Goal: Information Seeking & Learning: Learn about a topic

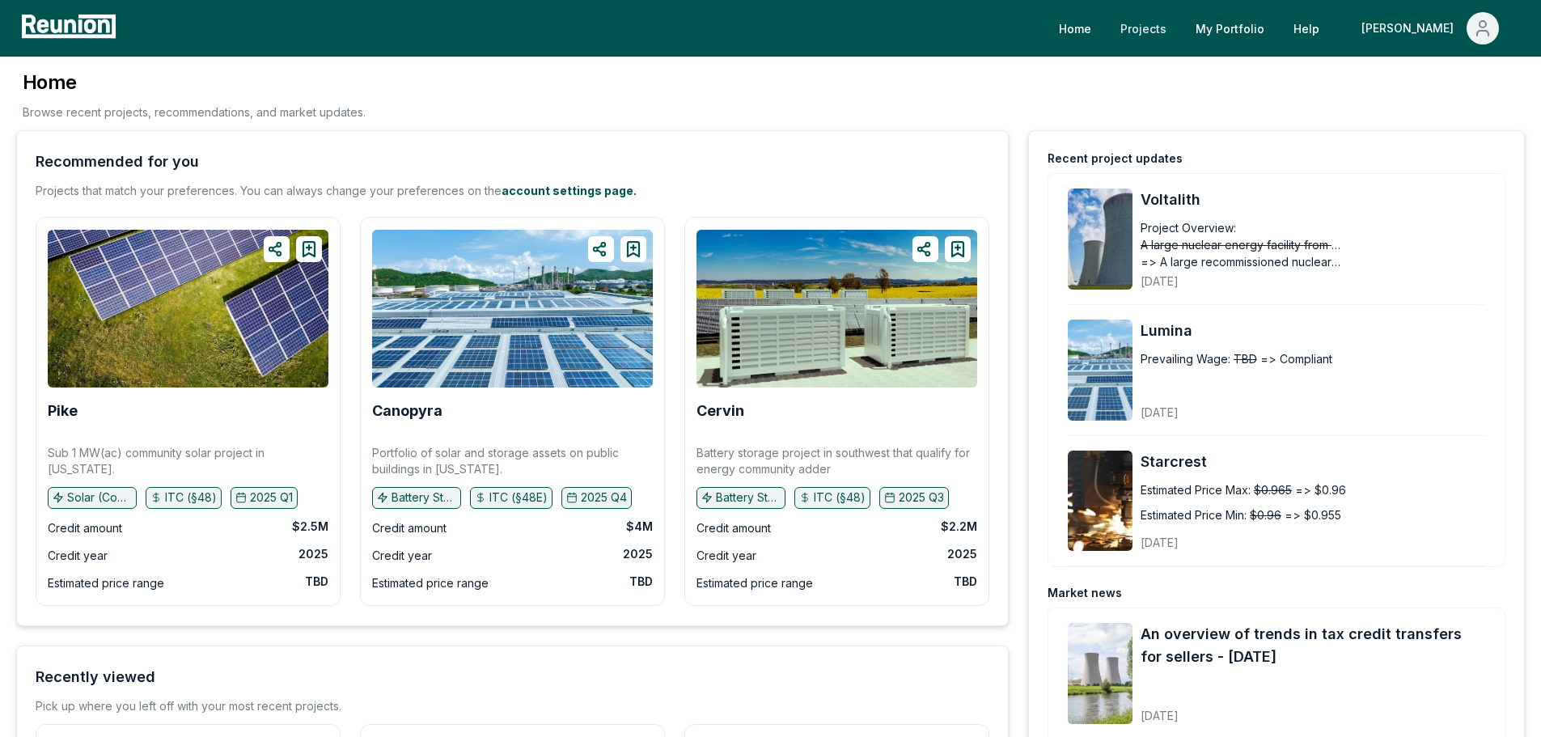
click at [1179, 28] on link "Projects" at bounding box center [1143, 28] width 72 height 32
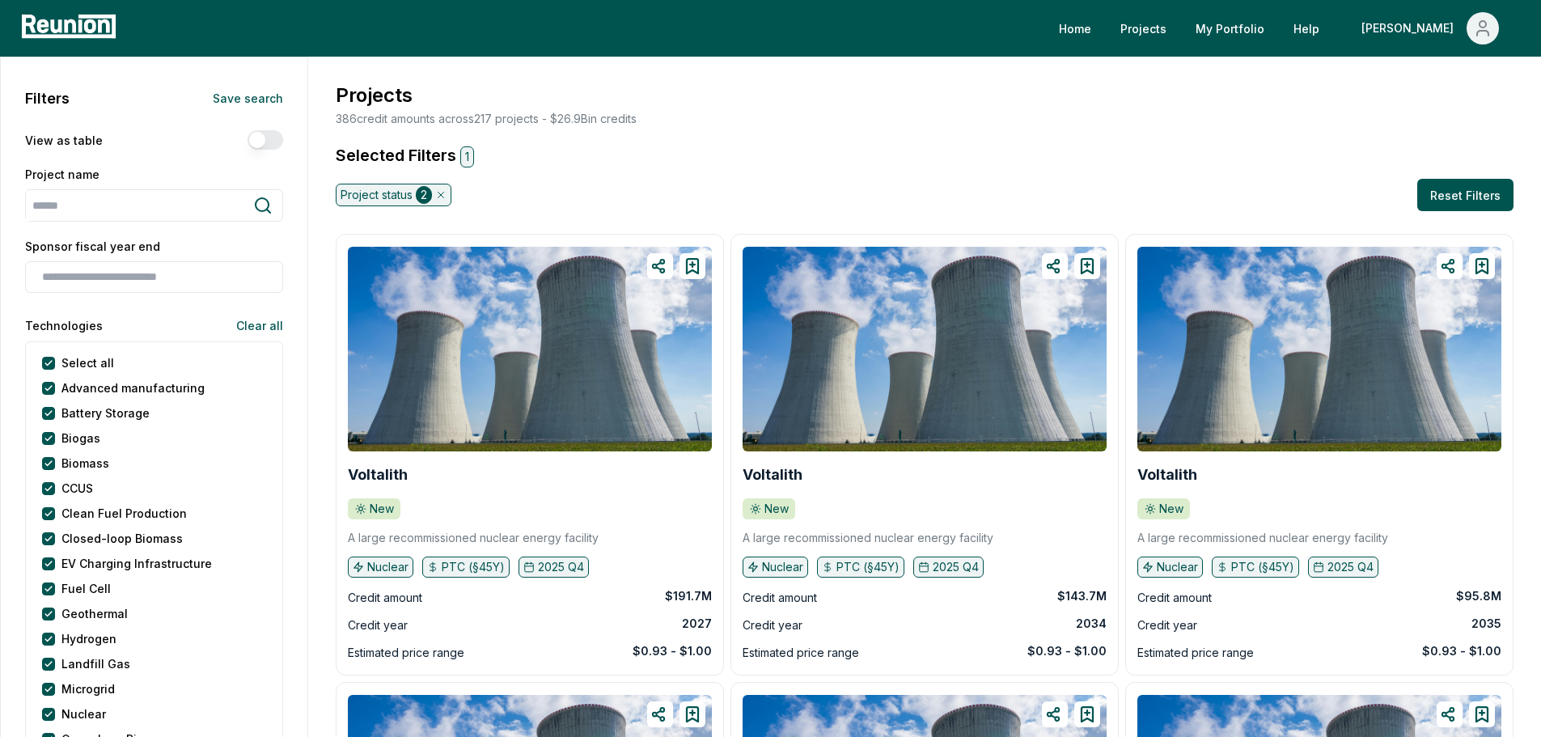
click at [260, 142] on button "View as table" at bounding box center [266, 139] width 36 height 19
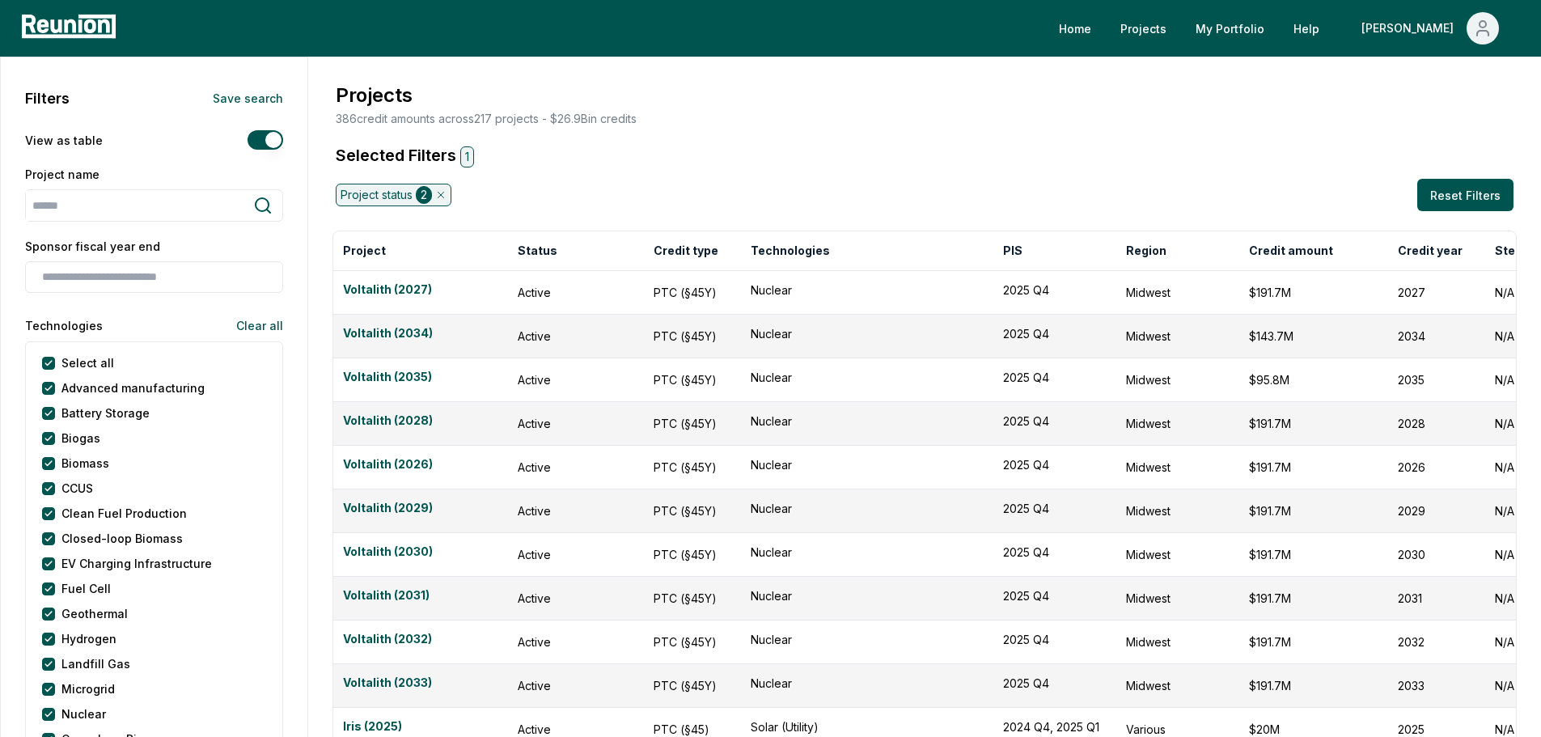
click at [260, 142] on button "View as table" at bounding box center [266, 139] width 36 height 19
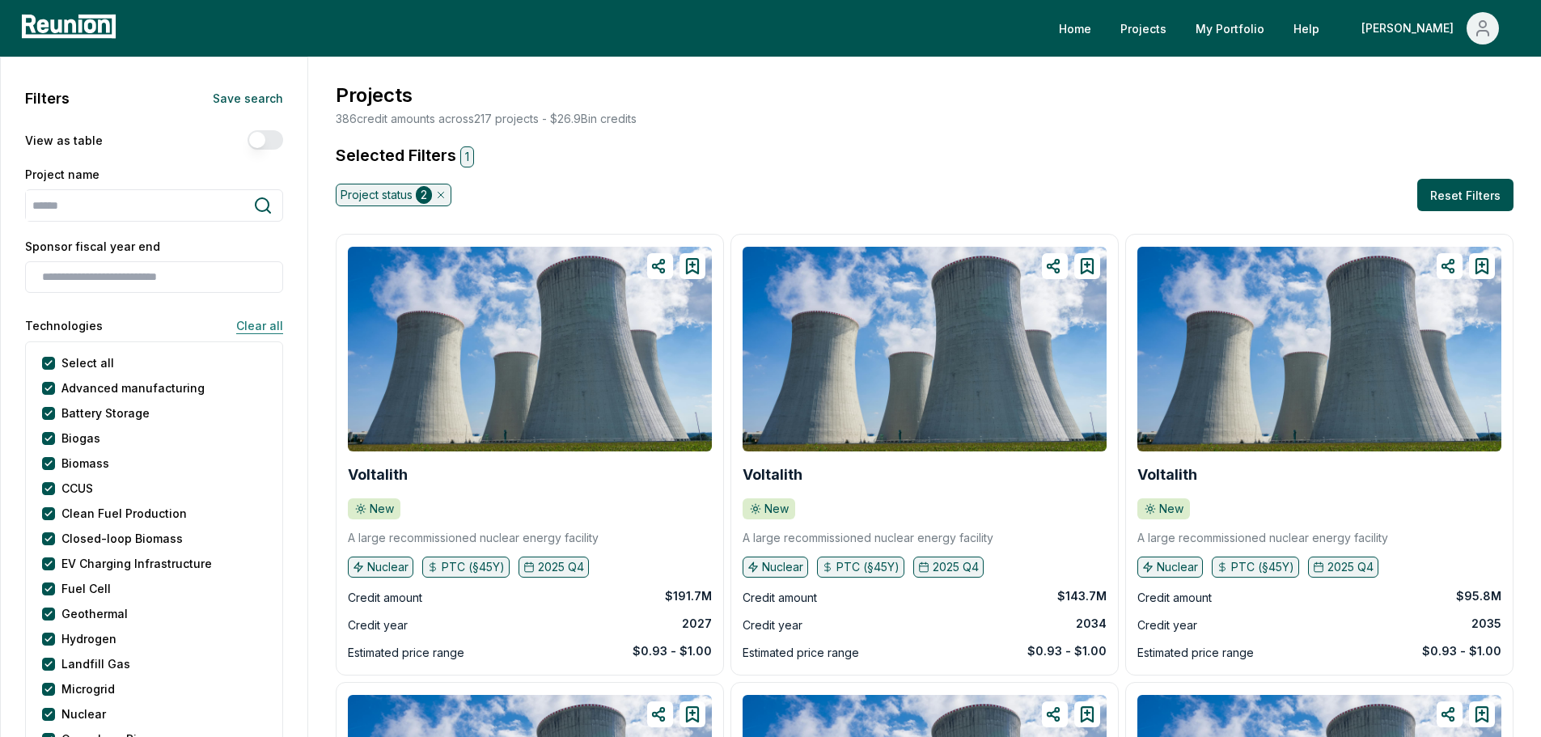
click at [256, 325] on button "Clear all" at bounding box center [253, 325] width 60 height 32
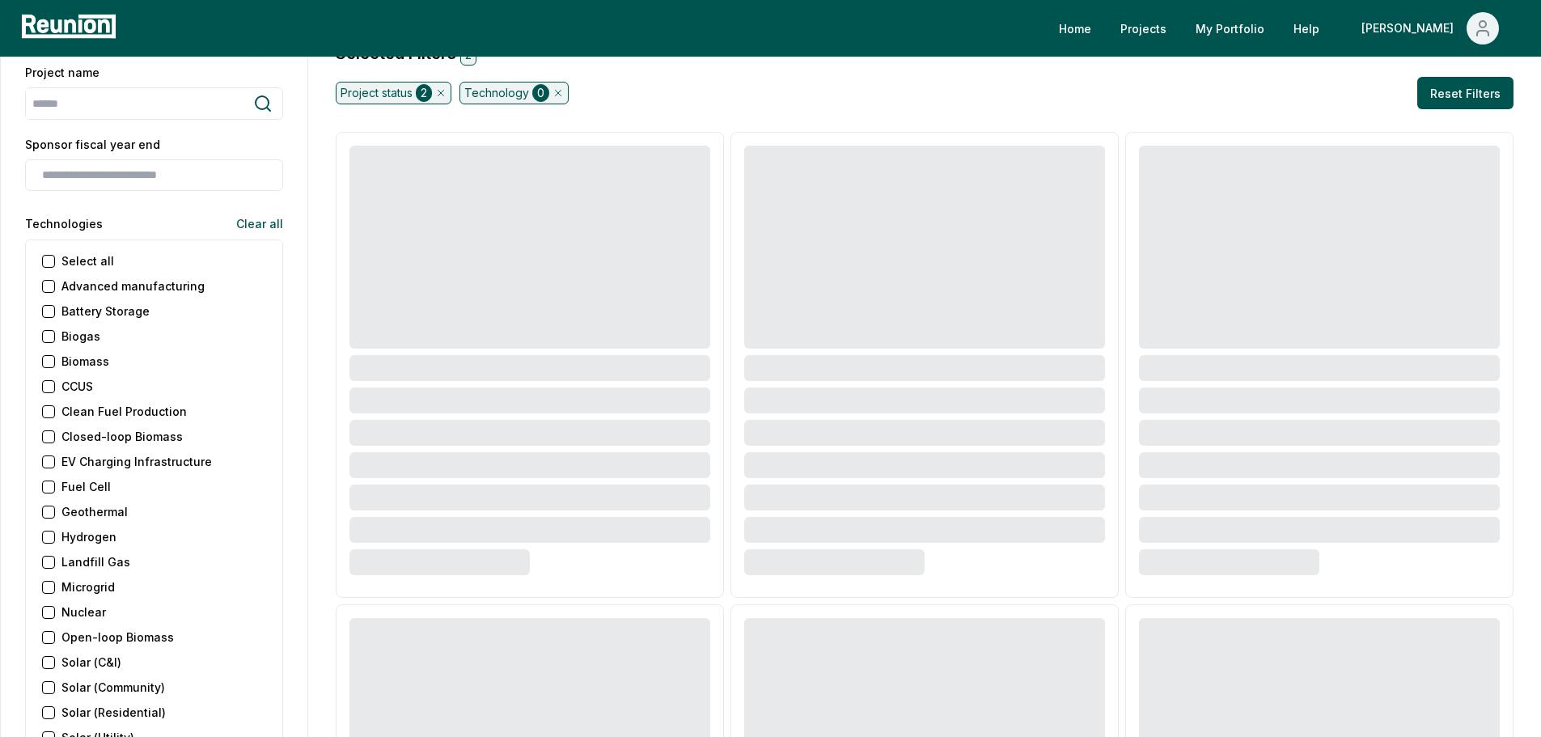
scroll to position [243, 0]
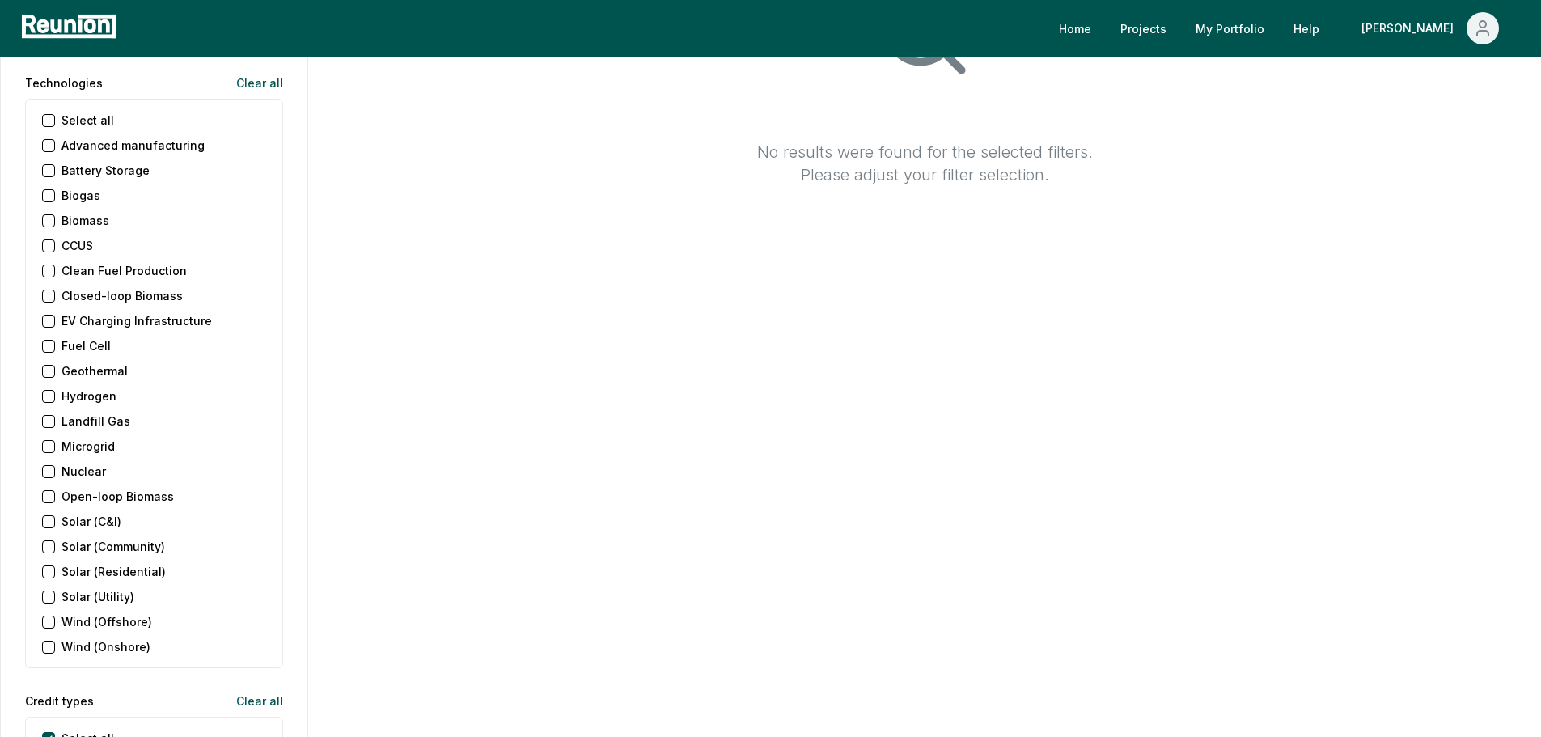
click at [49, 520] on \(C\&I\) "Solar (C&I)" at bounding box center [48, 521] width 13 height 13
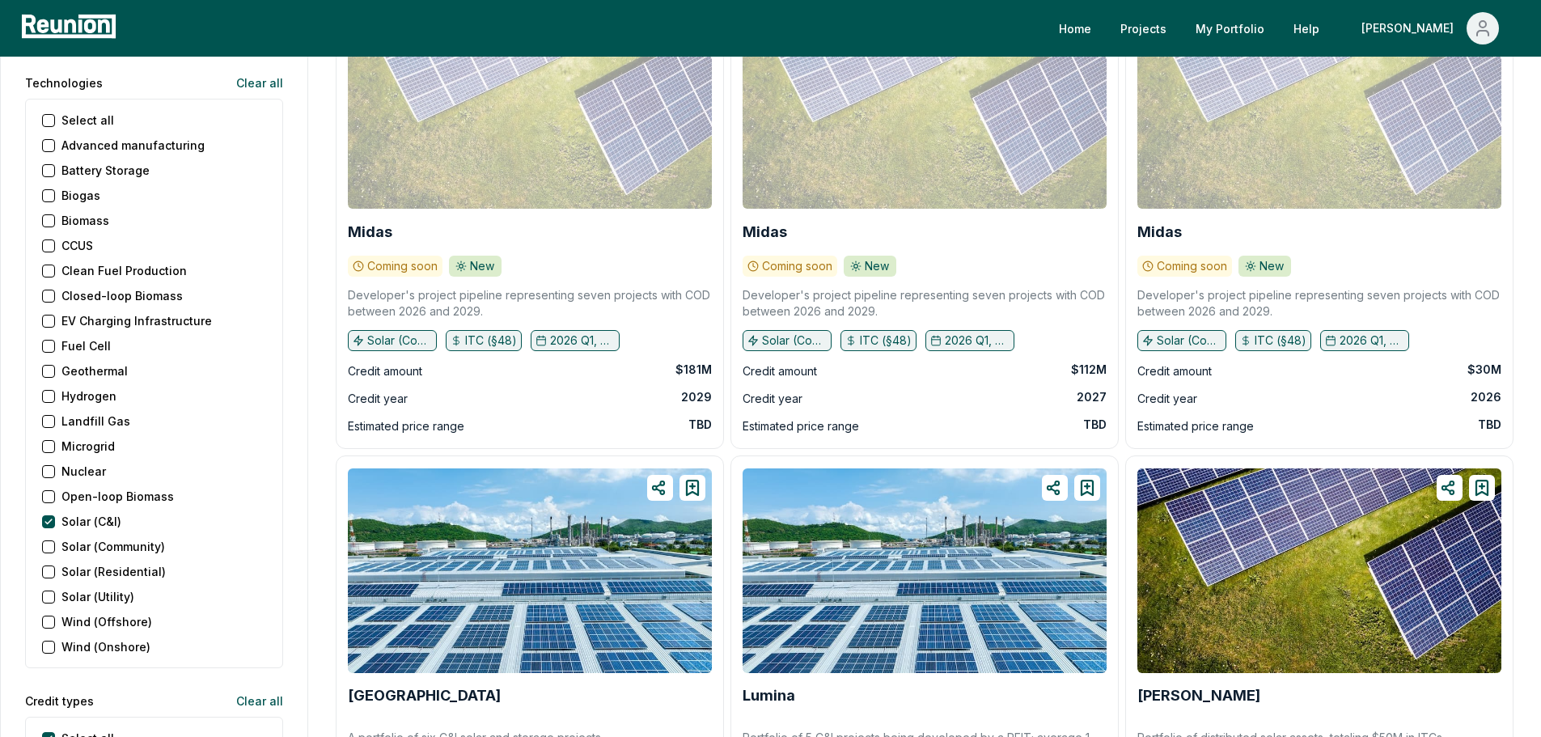
click at [48, 572] on \(Residential\) "Solar (Residential)" at bounding box center [48, 571] width 13 height 13
click at [53, 541] on \(Community\) "Solar (Community)" at bounding box center [48, 546] width 13 height 13
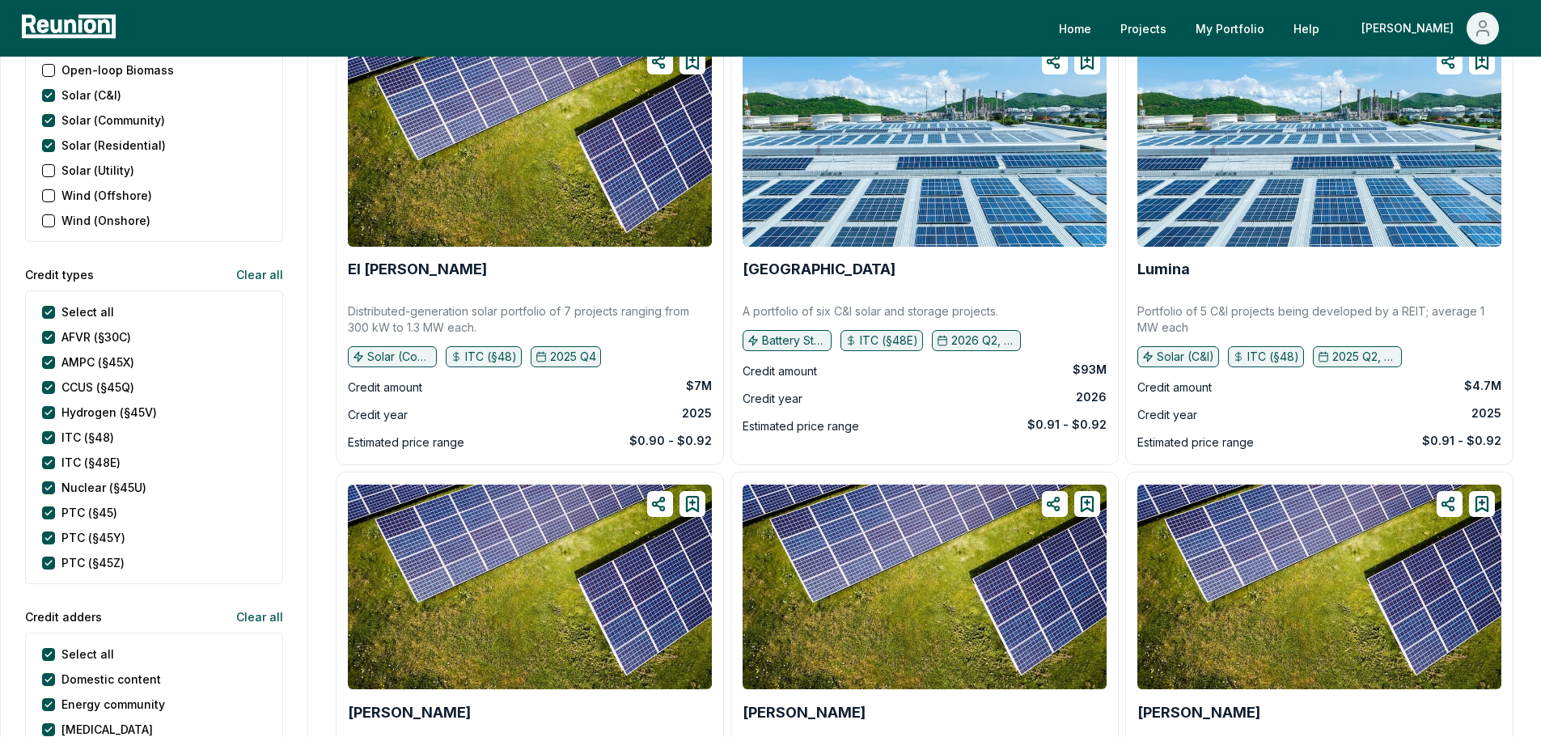
scroll to position [971, 0]
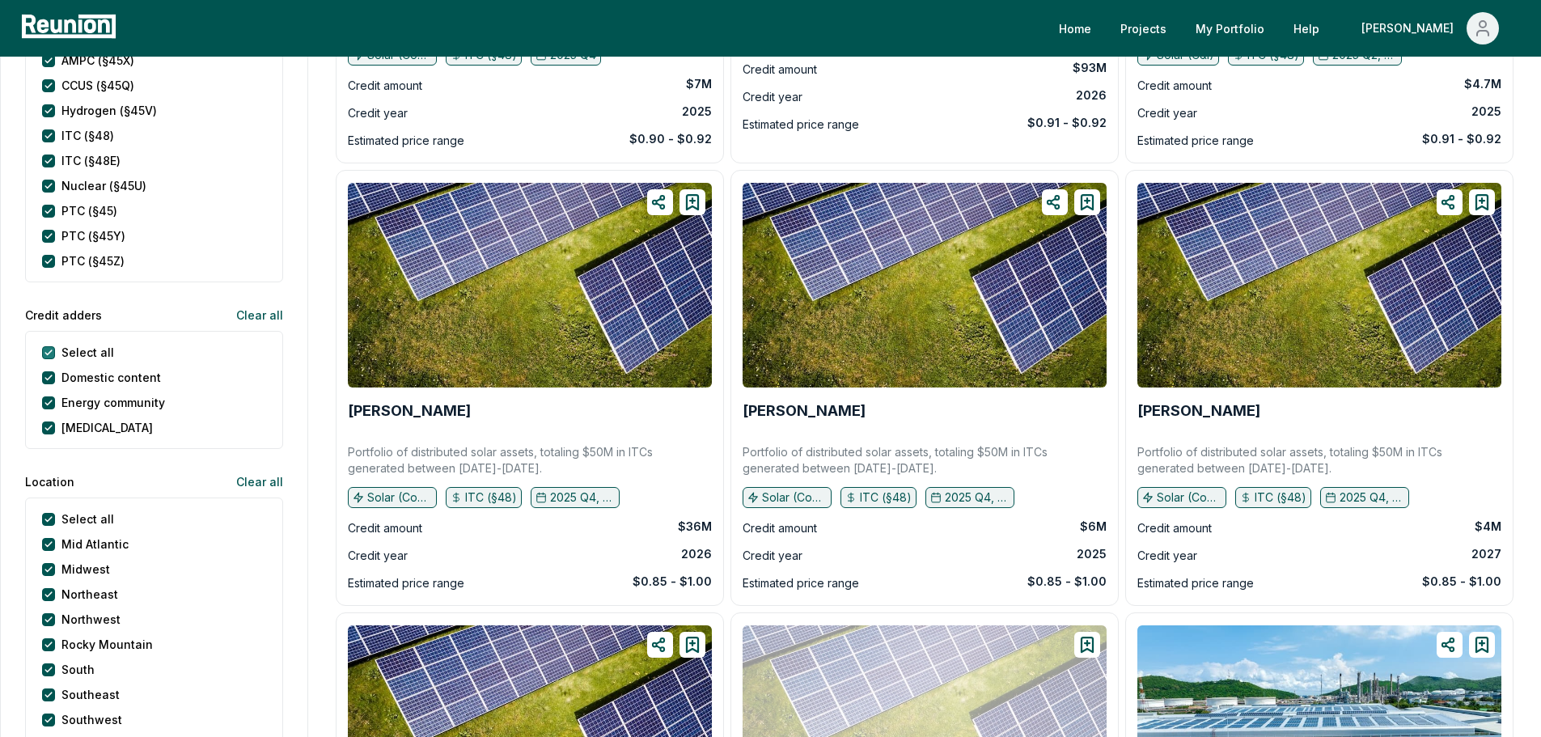
click at [49, 351] on adders "Select all" at bounding box center [48, 352] width 13 height 13
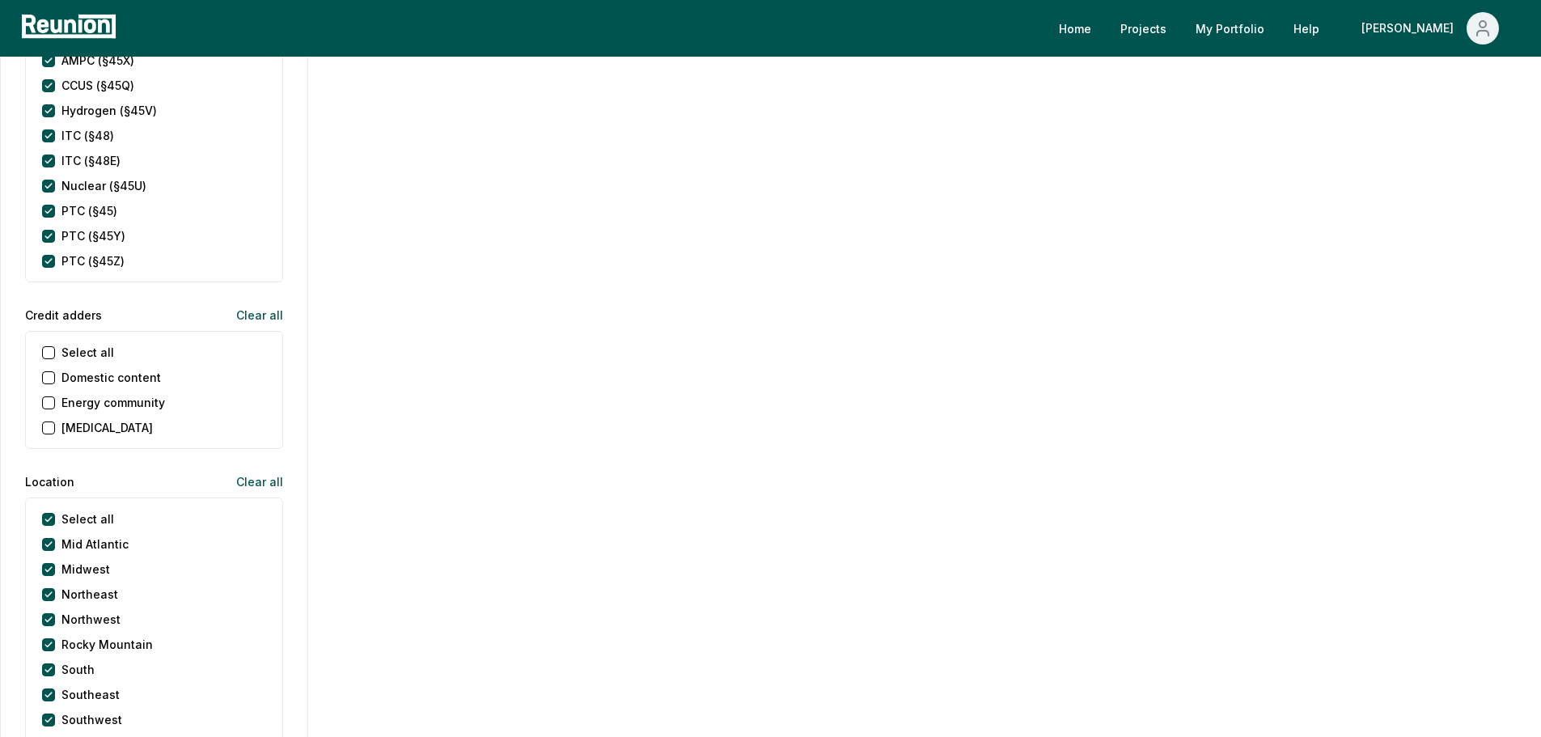
click at [47, 423] on income "[MEDICAL_DATA]" at bounding box center [48, 427] width 13 height 13
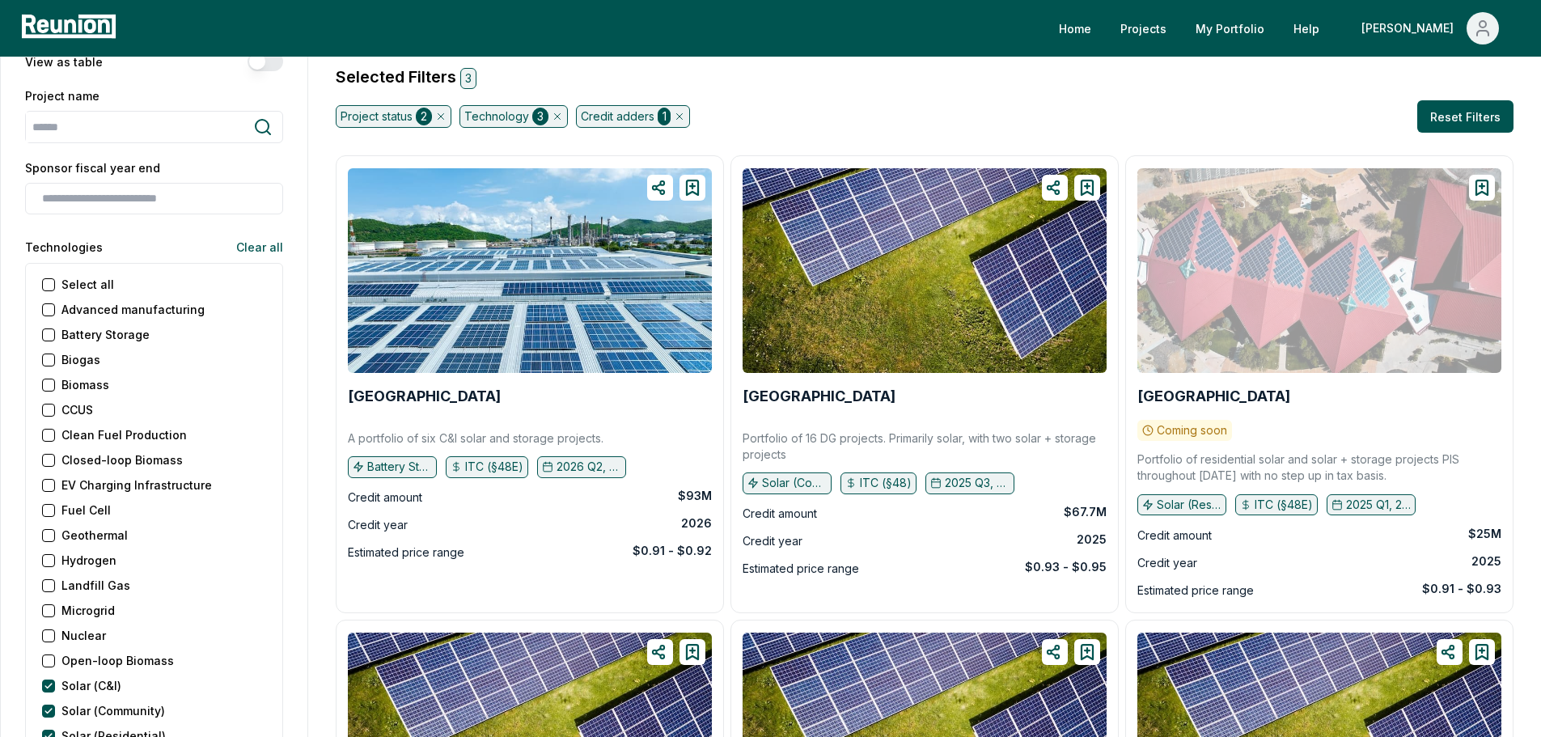
scroll to position [0, 0]
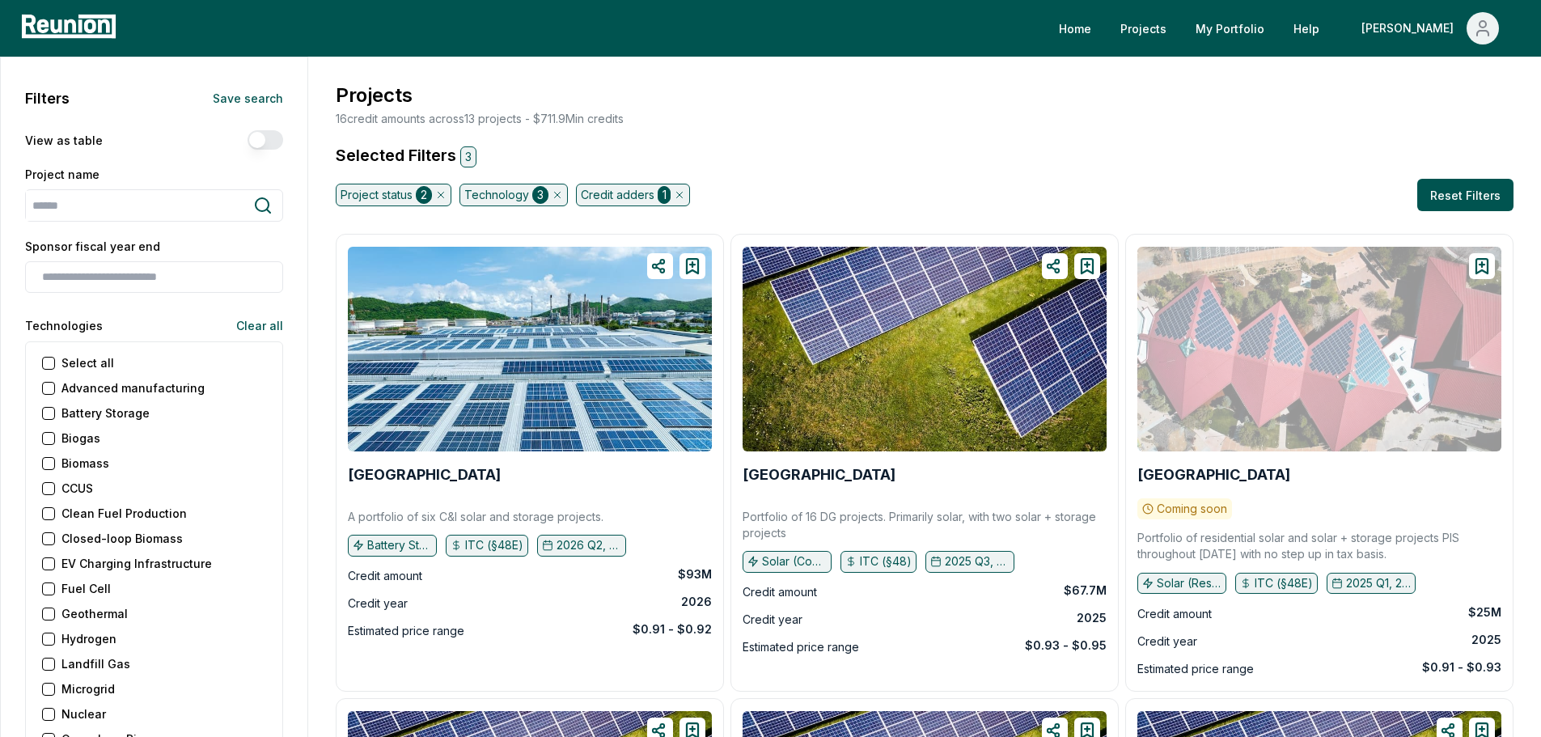
click at [1016, 156] on h4 "Selected Filters 3" at bounding box center [924, 155] width 1184 height 24
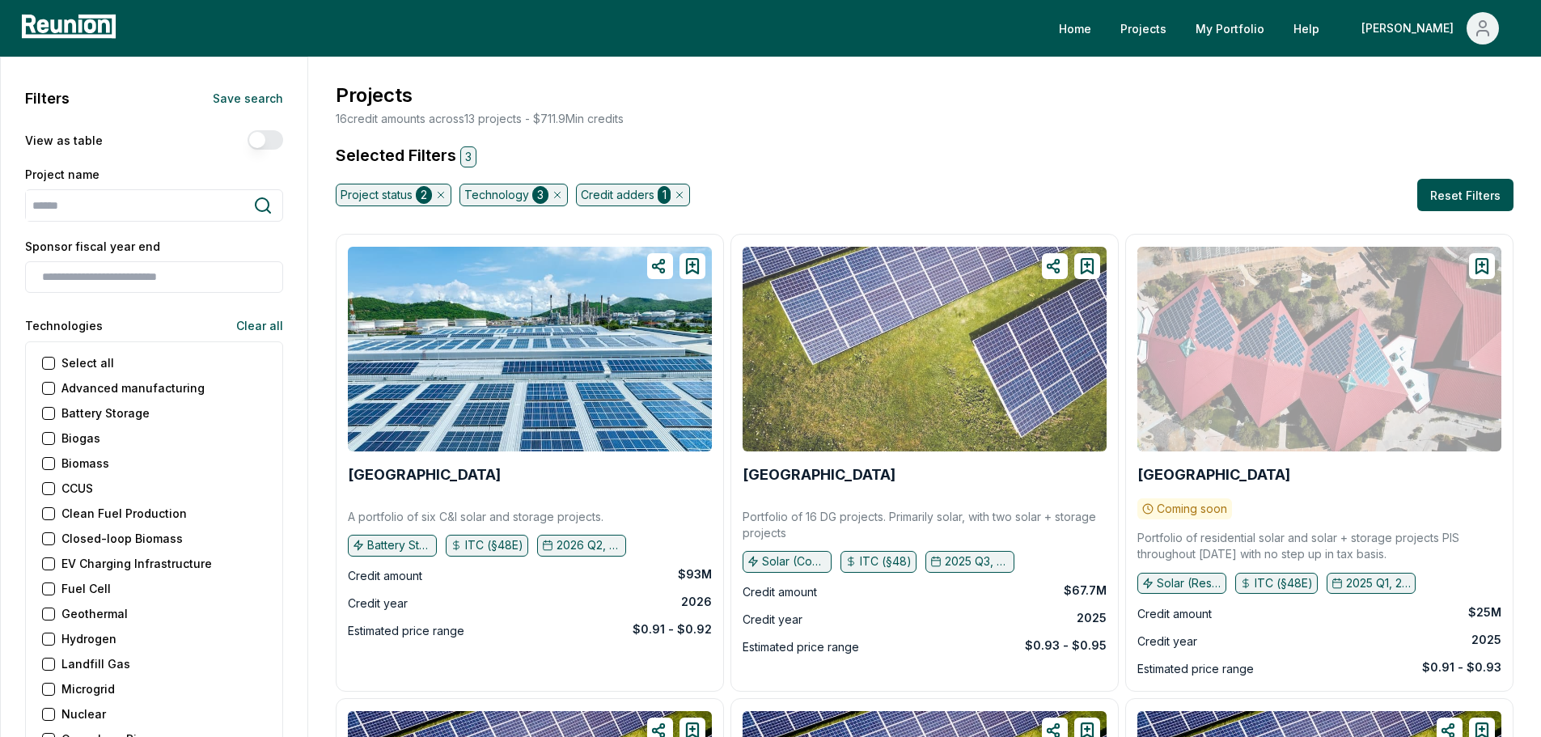
click at [850, 328] on img at bounding box center [925, 349] width 364 height 205
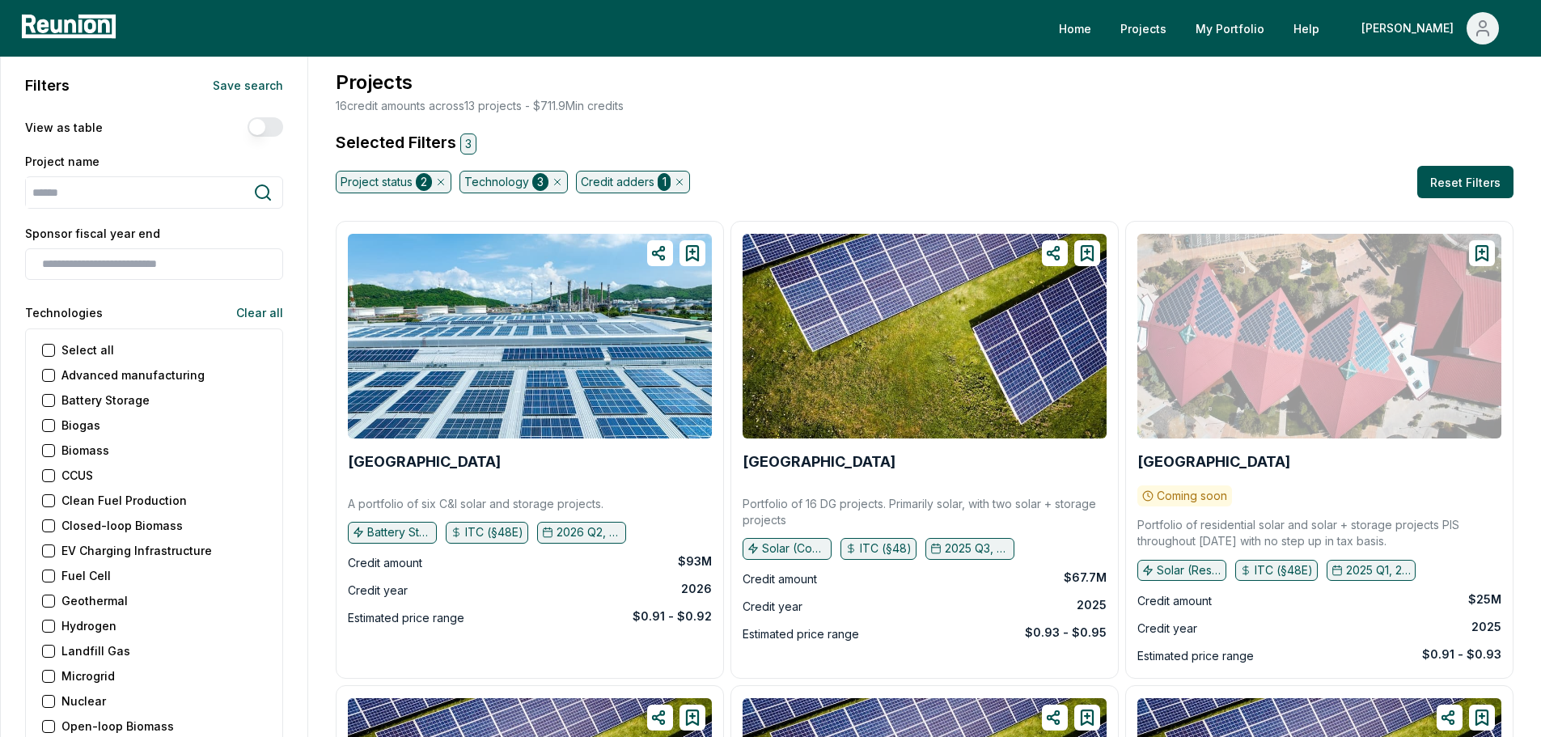
scroll to position [243, 0]
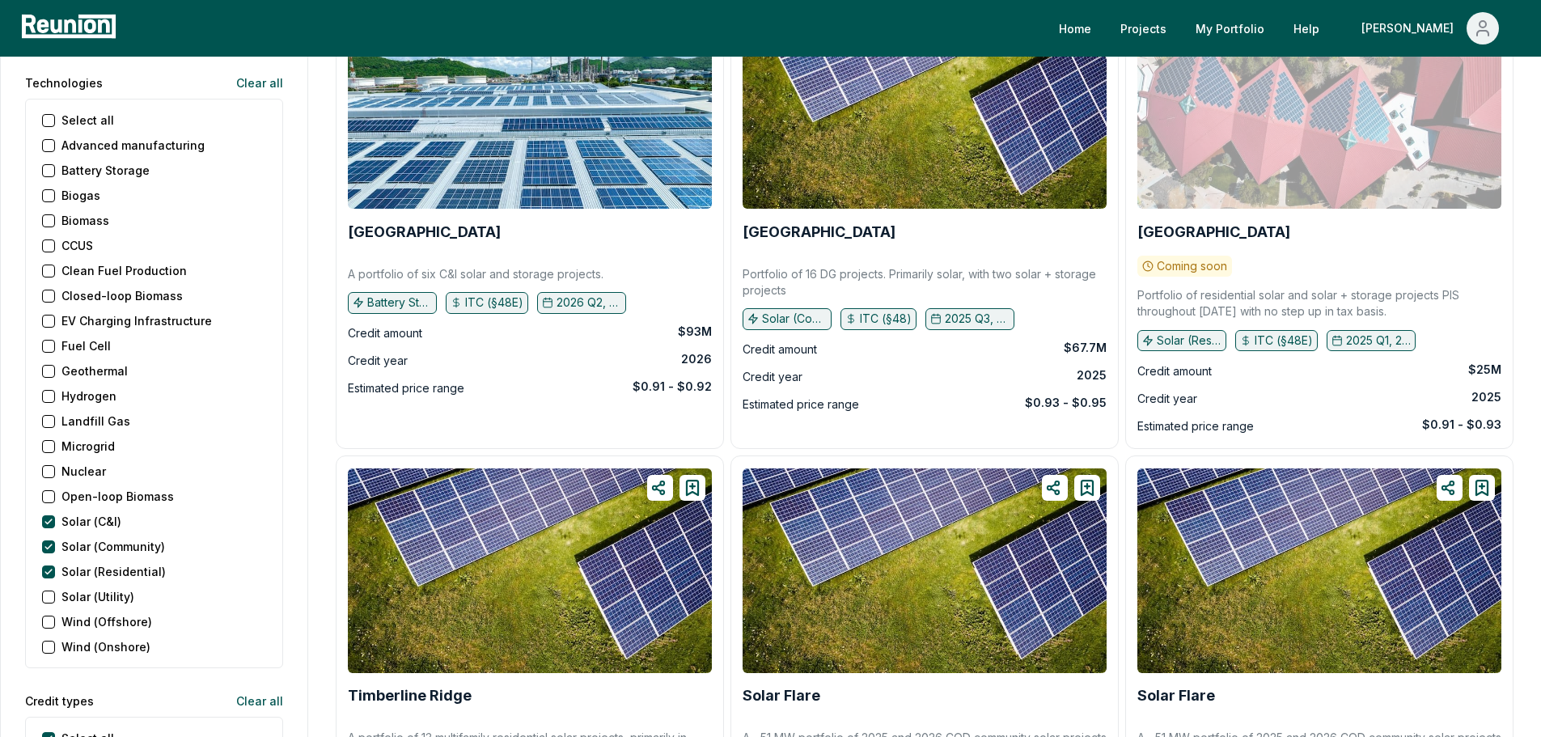
click at [1341, 129] on div at bounding box center [1319, 106] width 364 height 205
click at [1153, 238] on div "High Ridge" at bounding box center [1319, 232] width 364 height 26
drag, startPoint x: 1231, startPoint y: 298, endPoint x: 1375, endPoint y: 309, distance: 144.4
click at [1379, 308] on p "Portfolio of residential solar and solar + storage projects PIS throughout 2025…" at bounding box center [1319, 303] width 364 height 32
click at [1375, 309] on p "Portfolio of residential solar and solar + storage projects PIS throughout 2025…" at bounding box center [1319, 303] width 364 height 32
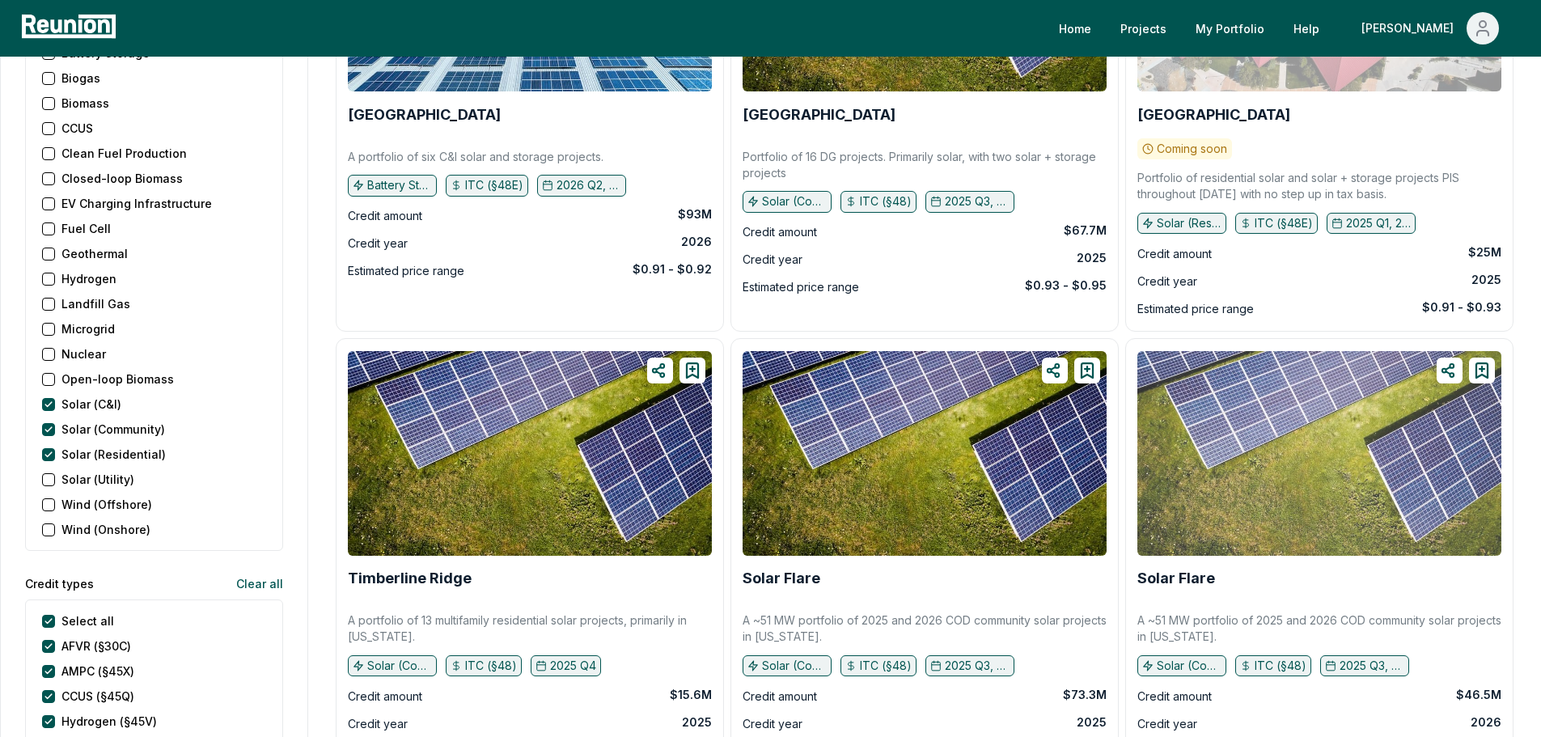
scroll to position [485, 0]
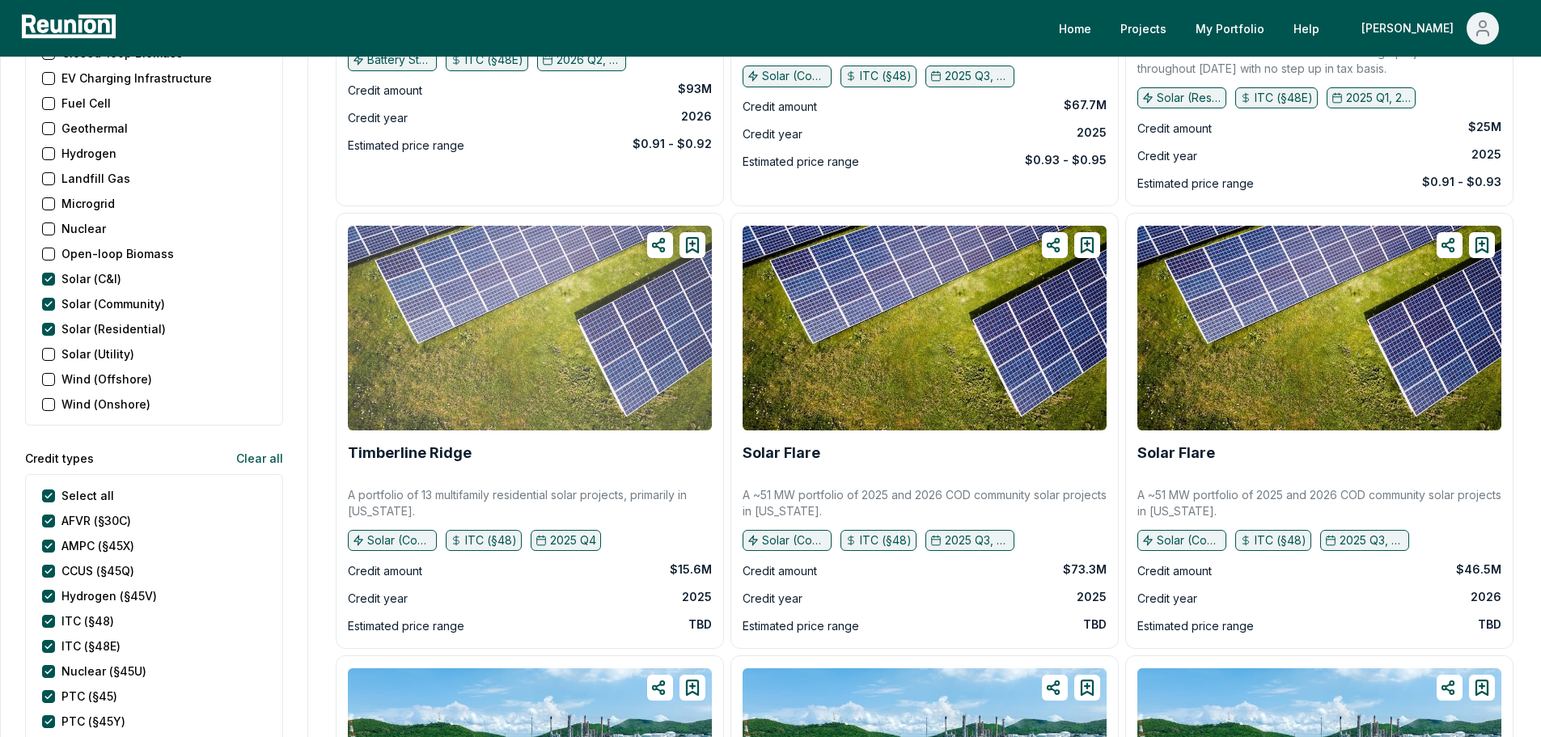
click at [518, 338] on img at bounding box center [530, 328] width 364 height 205
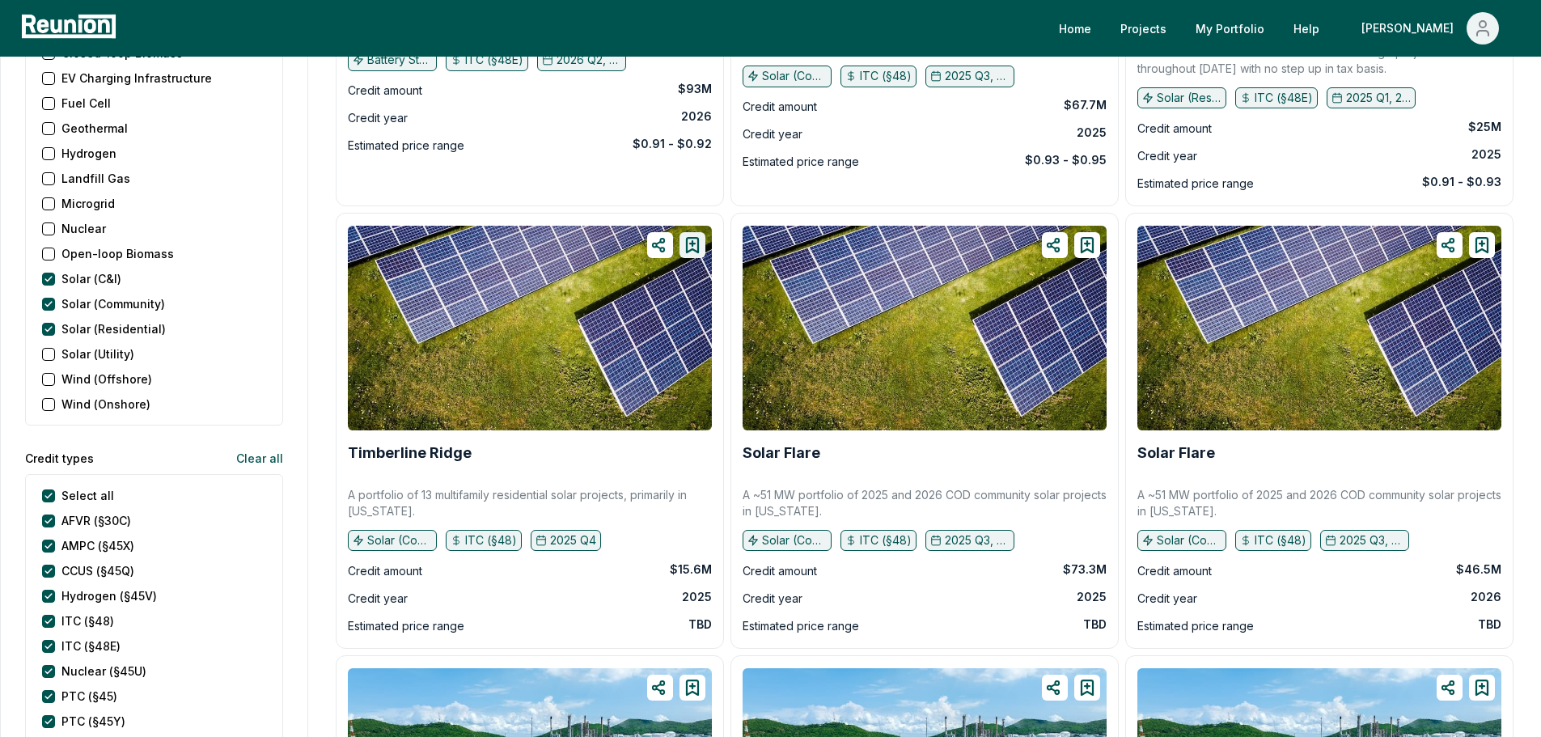
click at [688, 249] on icon at bounding box center [692, 245] width 11 height 15
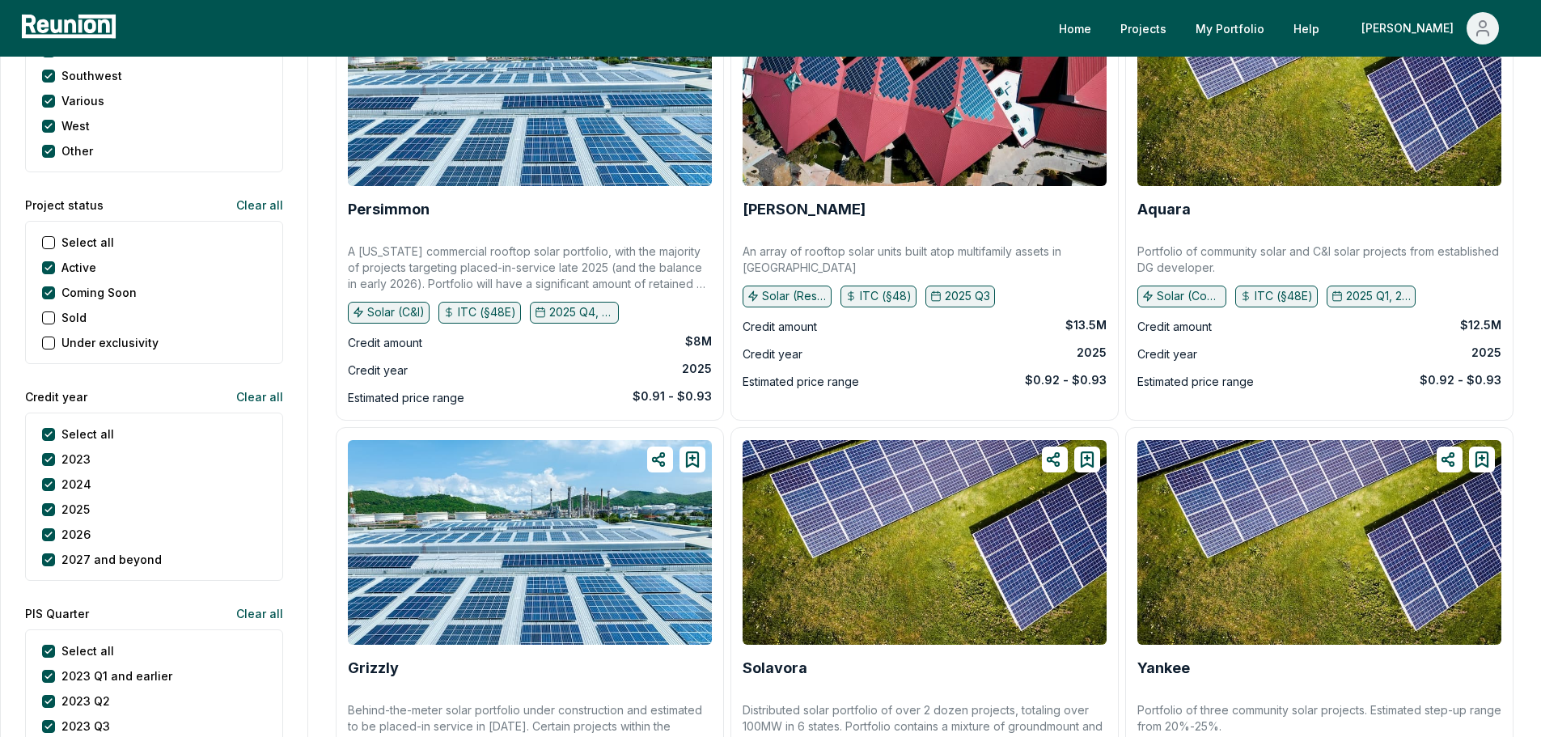
scroll to position [1941, 0]
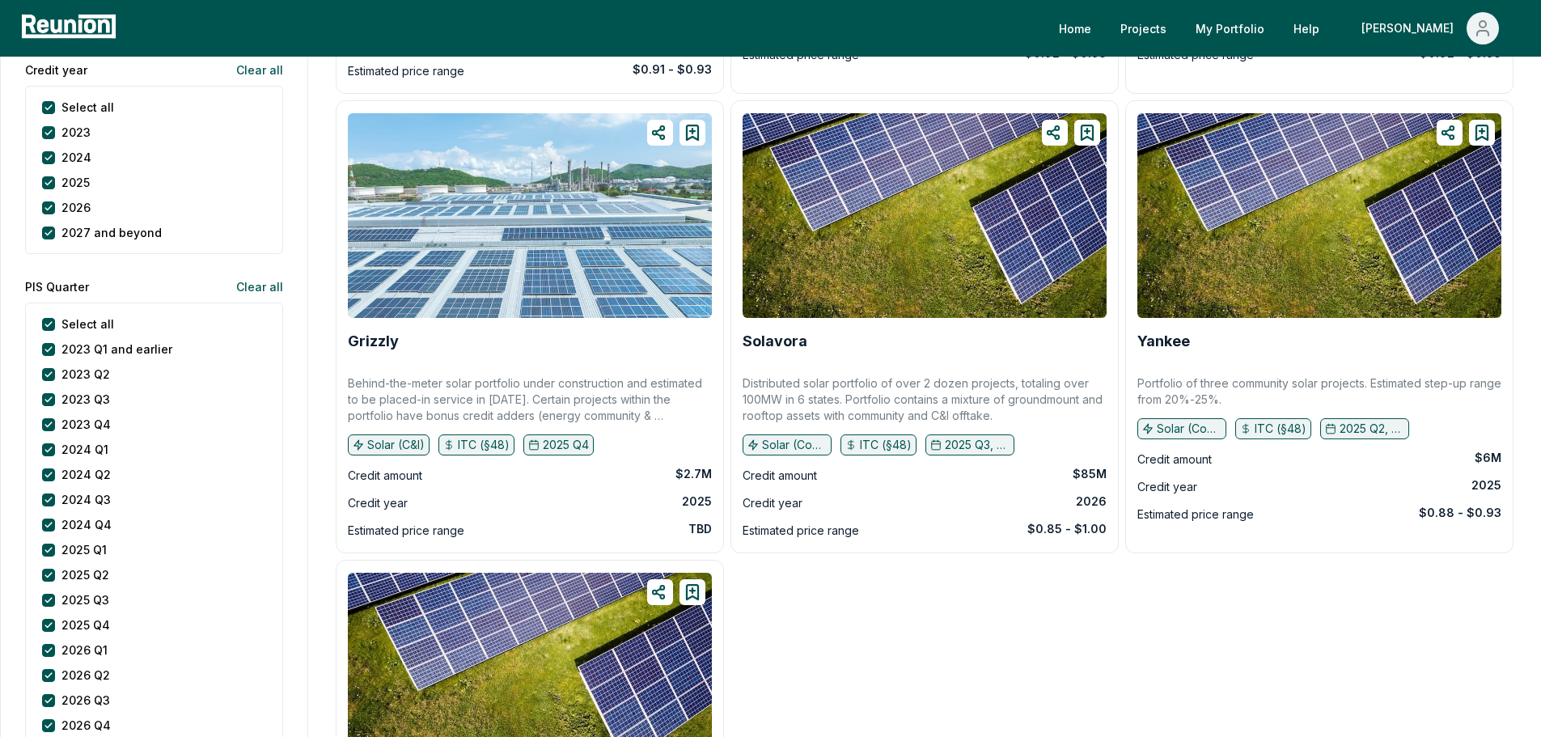
click at [577, 226] on img at bounding box center [530, 215] width 364 height 205
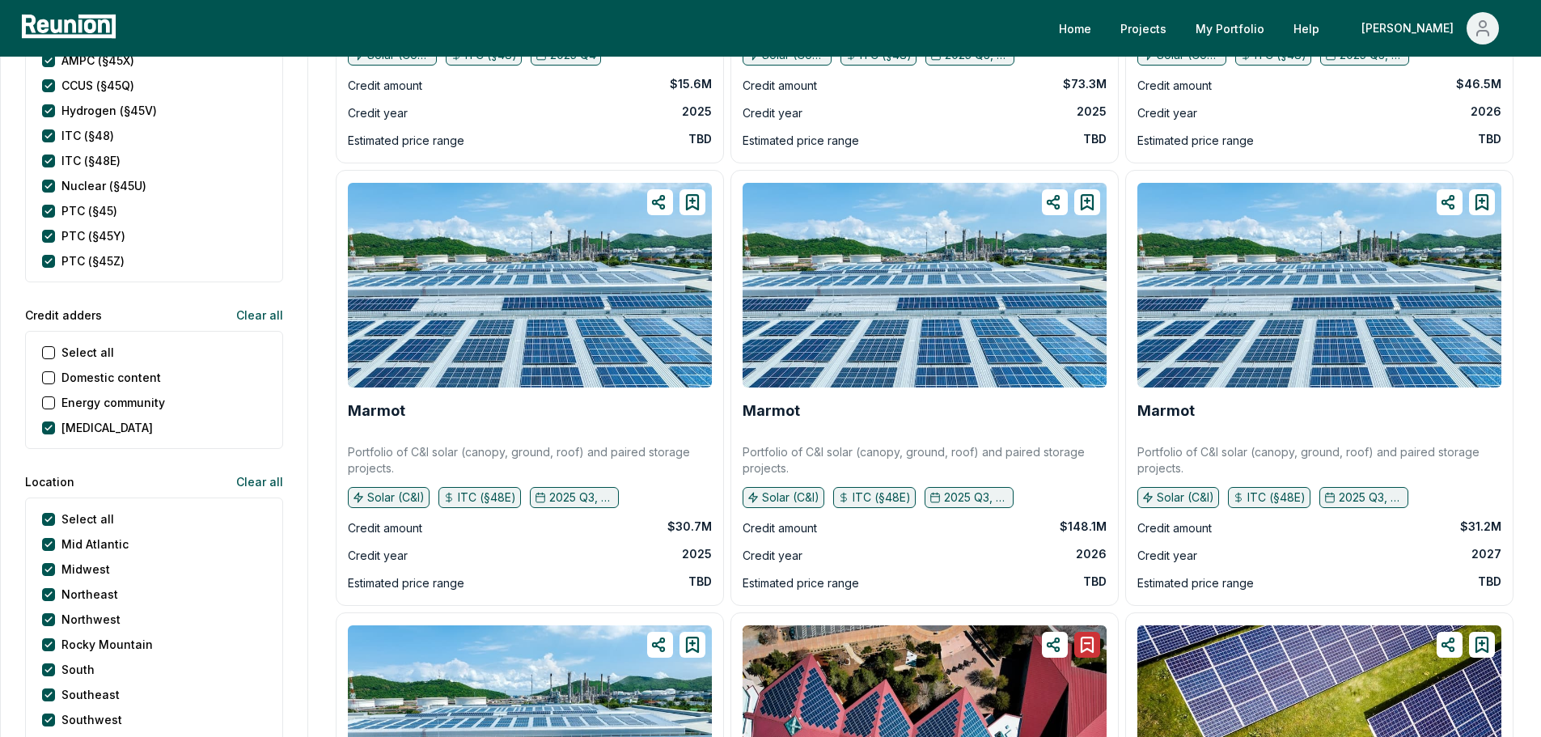
scroll to position [324, 0]
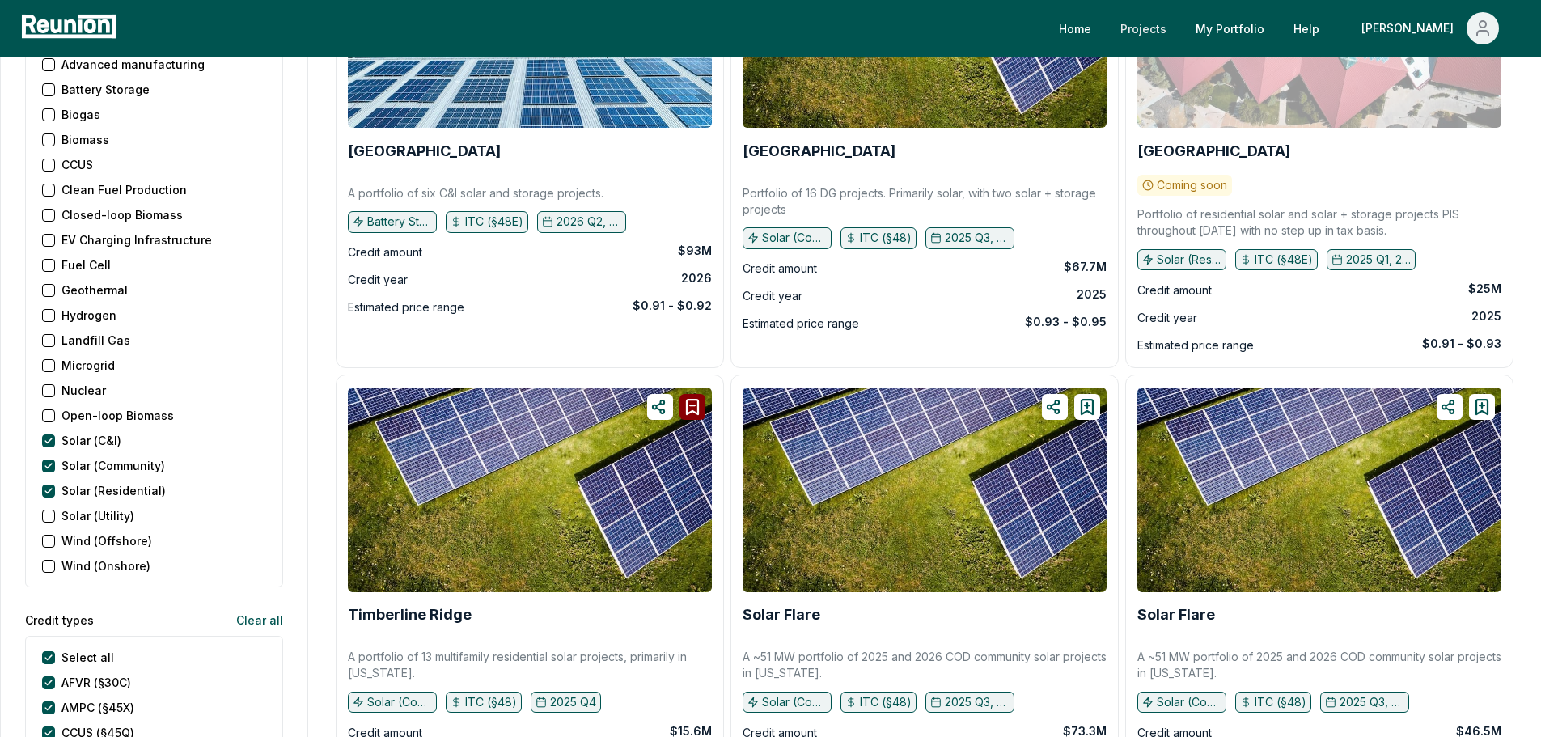
click at [1179, 36] on link "Projects" at bounding box center [1143, 28] width 72 height 32
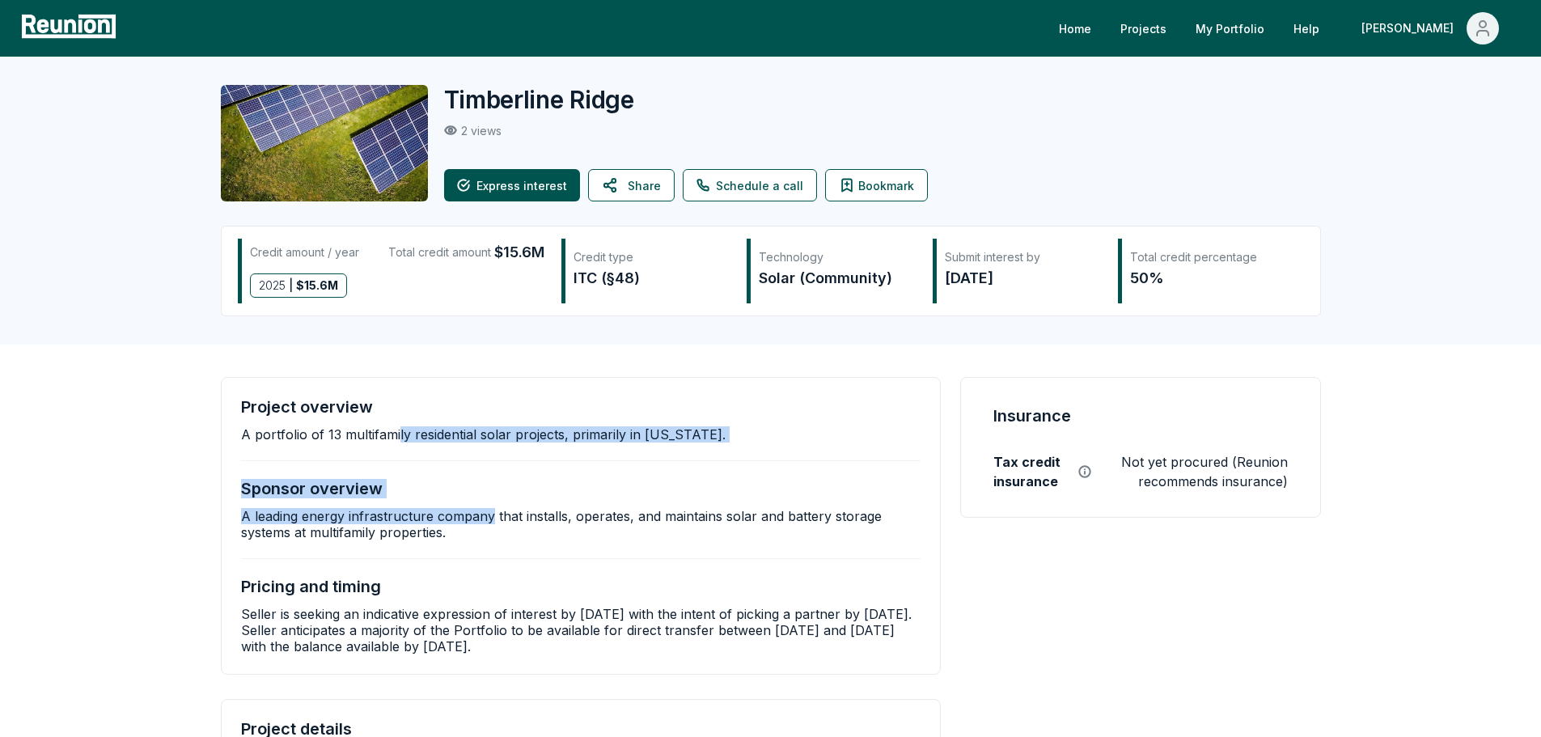
drag, startPoint x: 400, startPoint y: 431, endPoint x: 492, endPoint y: 523, distance: 130.4
click at [492, 523] on div "Project overview A portfolio of 13 multifamily residential solar projects, prim…" at bounding box center [581, 525] width 680 height 257
click at [493, 523] on p "A leading energy infrastructure company that installs, operates, and maintains …" at bounding box center [581, 524] width 680 height 32
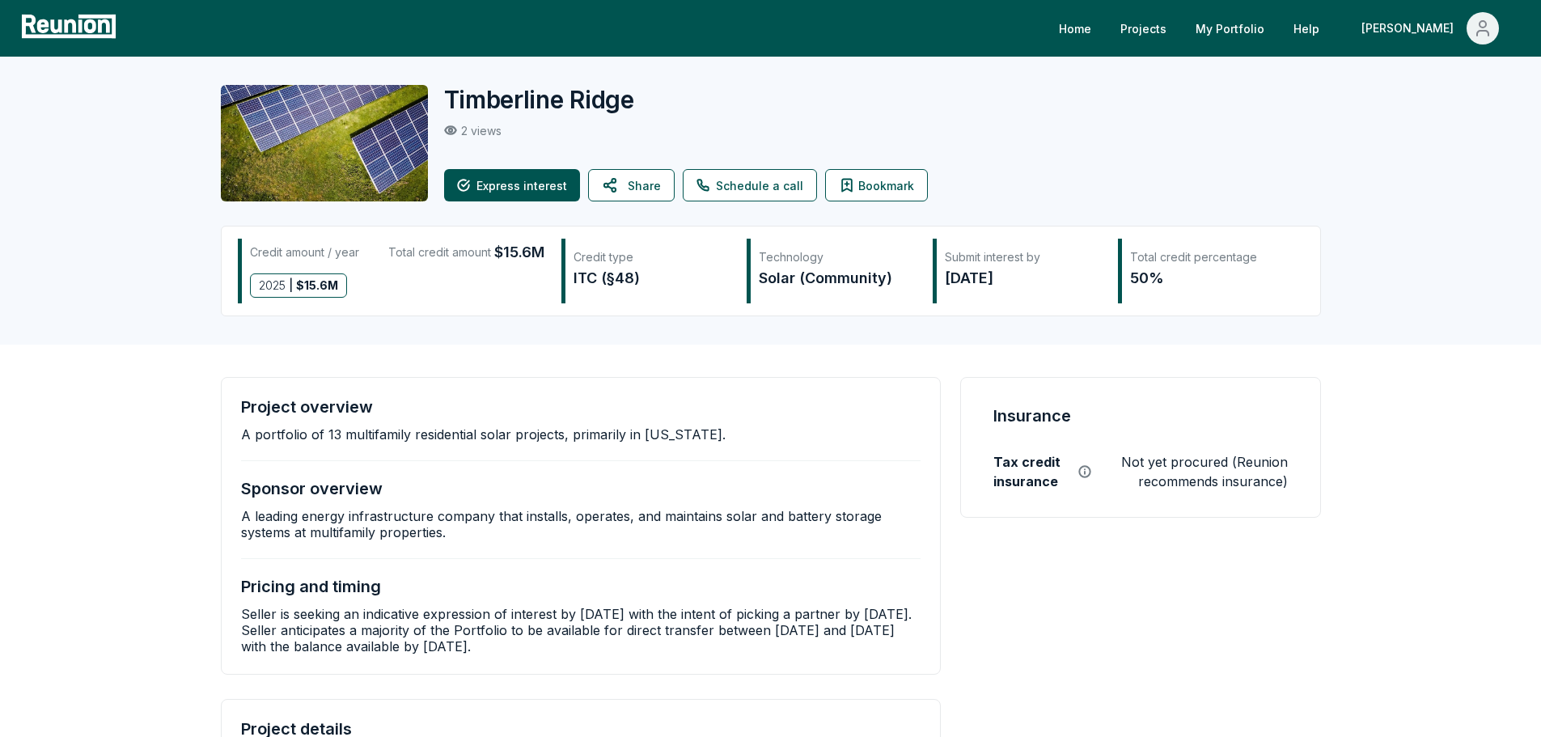
click at [475, 548] on div "Project overview A portfolio of 13 multifamily residential solar projects, prim…" at bounding box center [581, 525] width 680 height 257
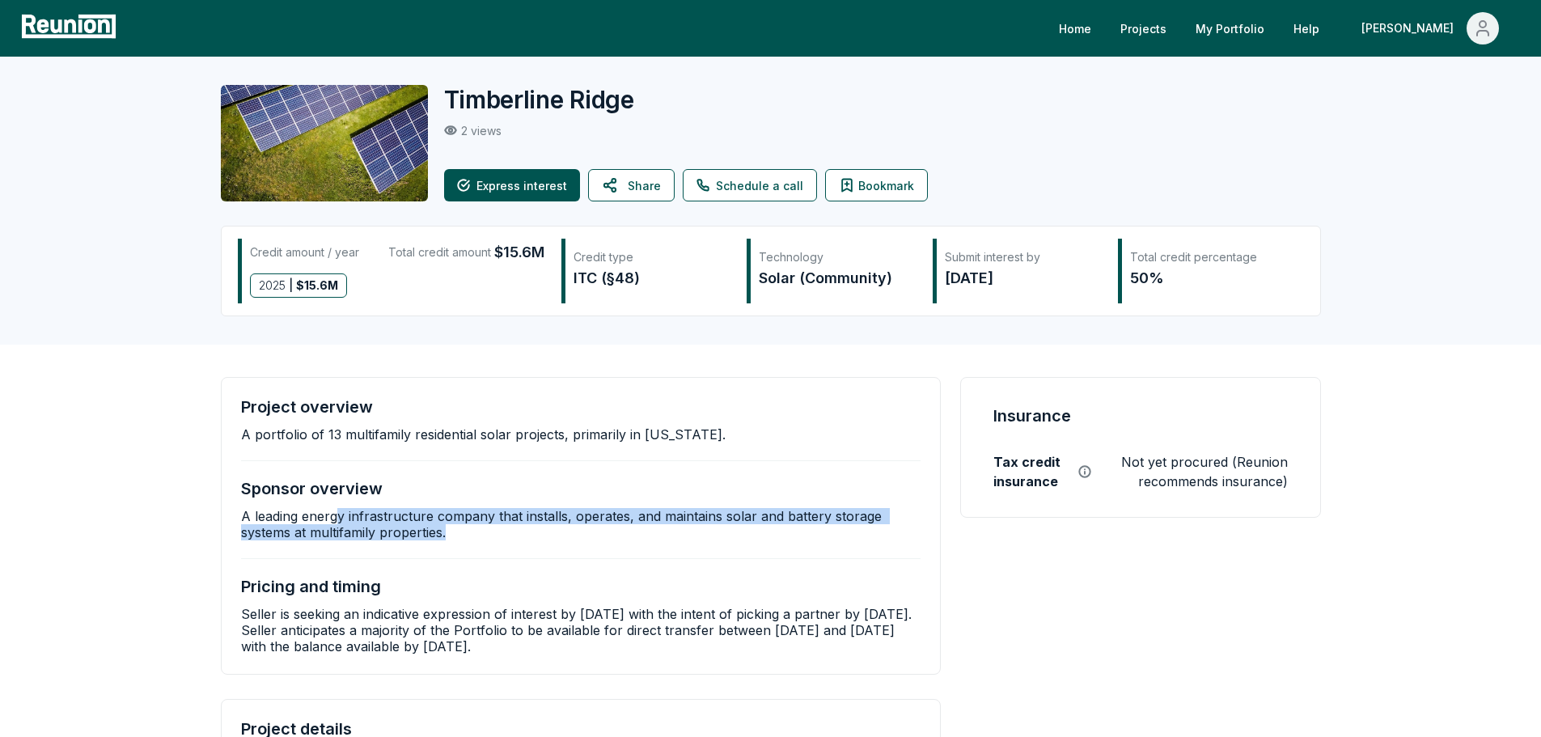
drag, startPoint x: 446, startPoint y: 535, endPoint x: 335, endPoint y: 503, distance: 116.2
click at [335, 503] on div "Sponsor overview A leading energy infrastructure company that installs, operate…" at bounding box center [581, 509] width 680 height 61
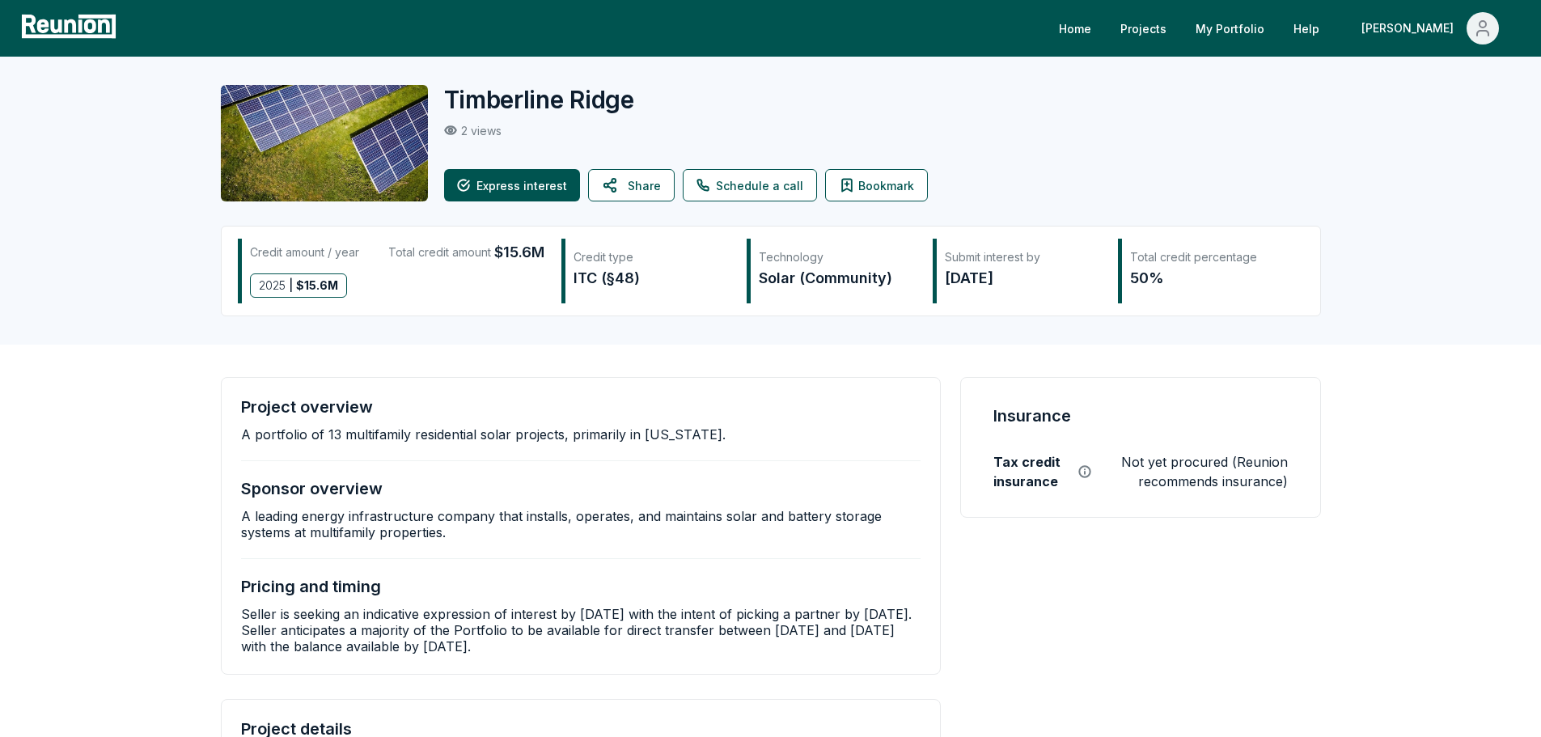
click at [332, 509] on p "A leading energy infrastructure company that installs, operates, and maintains …" at bounding box center [581, 524] width 680 height 32
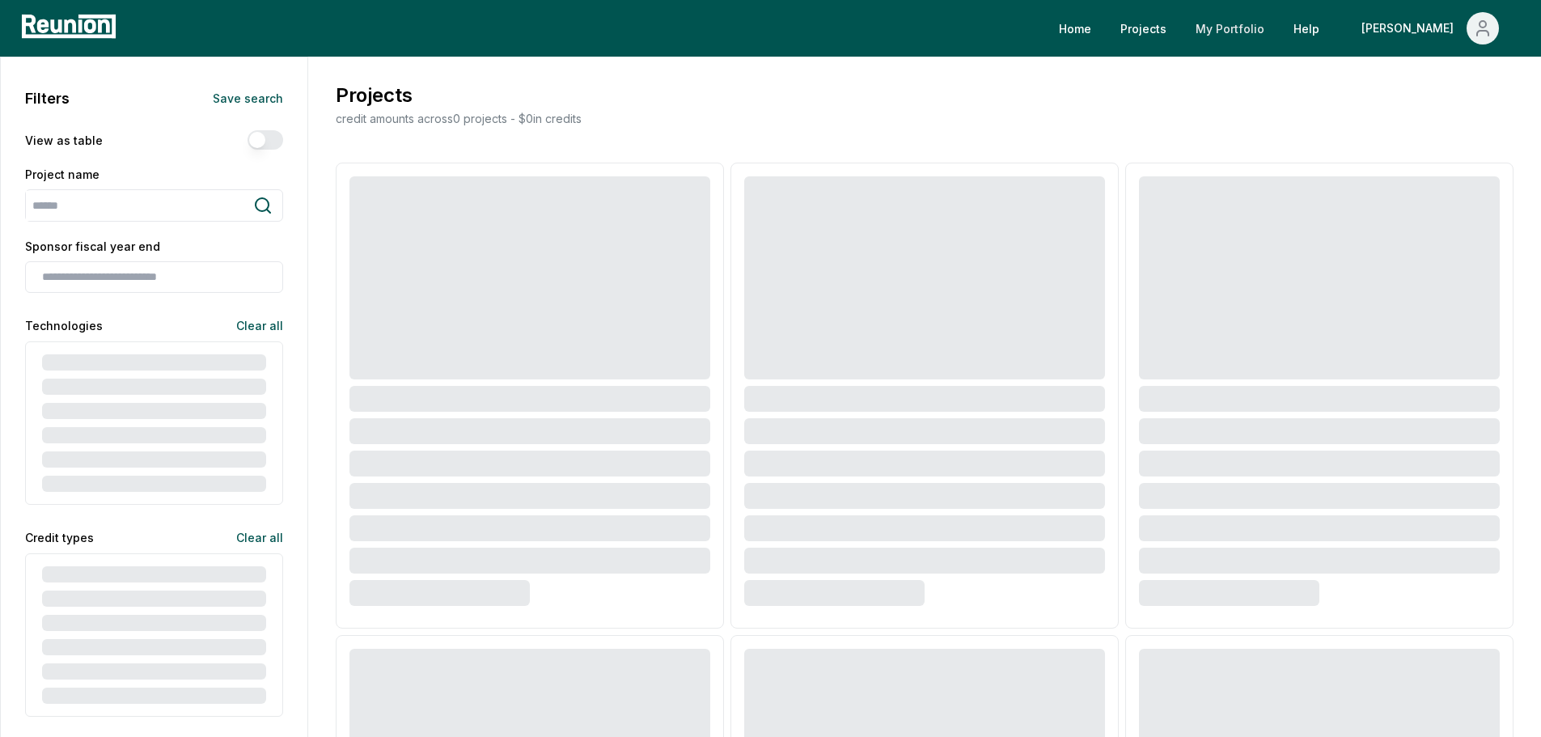
click at [1277, 33] on link "My Portfolio" at bounding box center [1230, 28] width 95 height 32
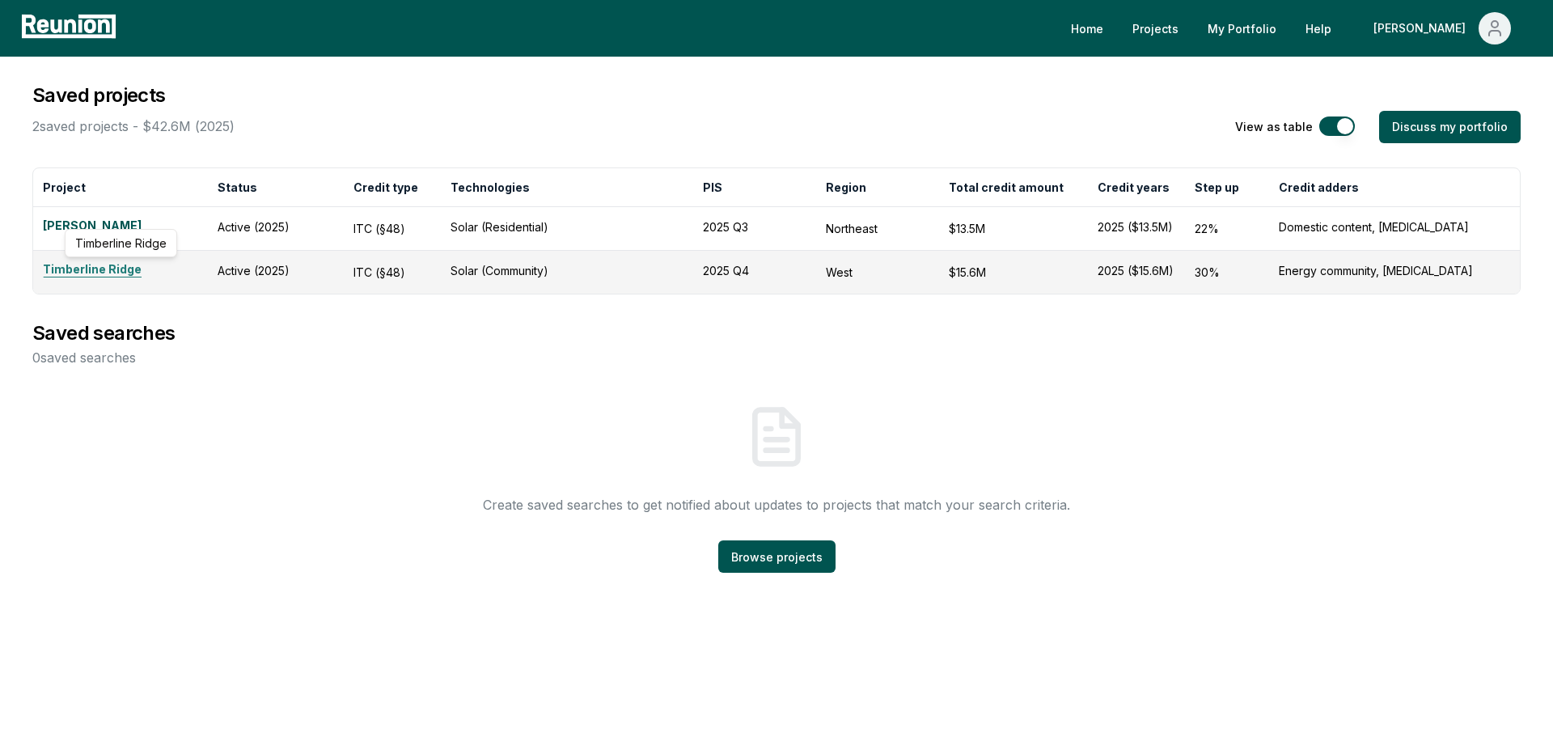
click at [93, 270] on link "Timberline Ridge" at bounding box center [120, 269] width 155 height 19
click at [55, 225] on link "Joshua" at bounding box center [120, 226] width 155 height 19
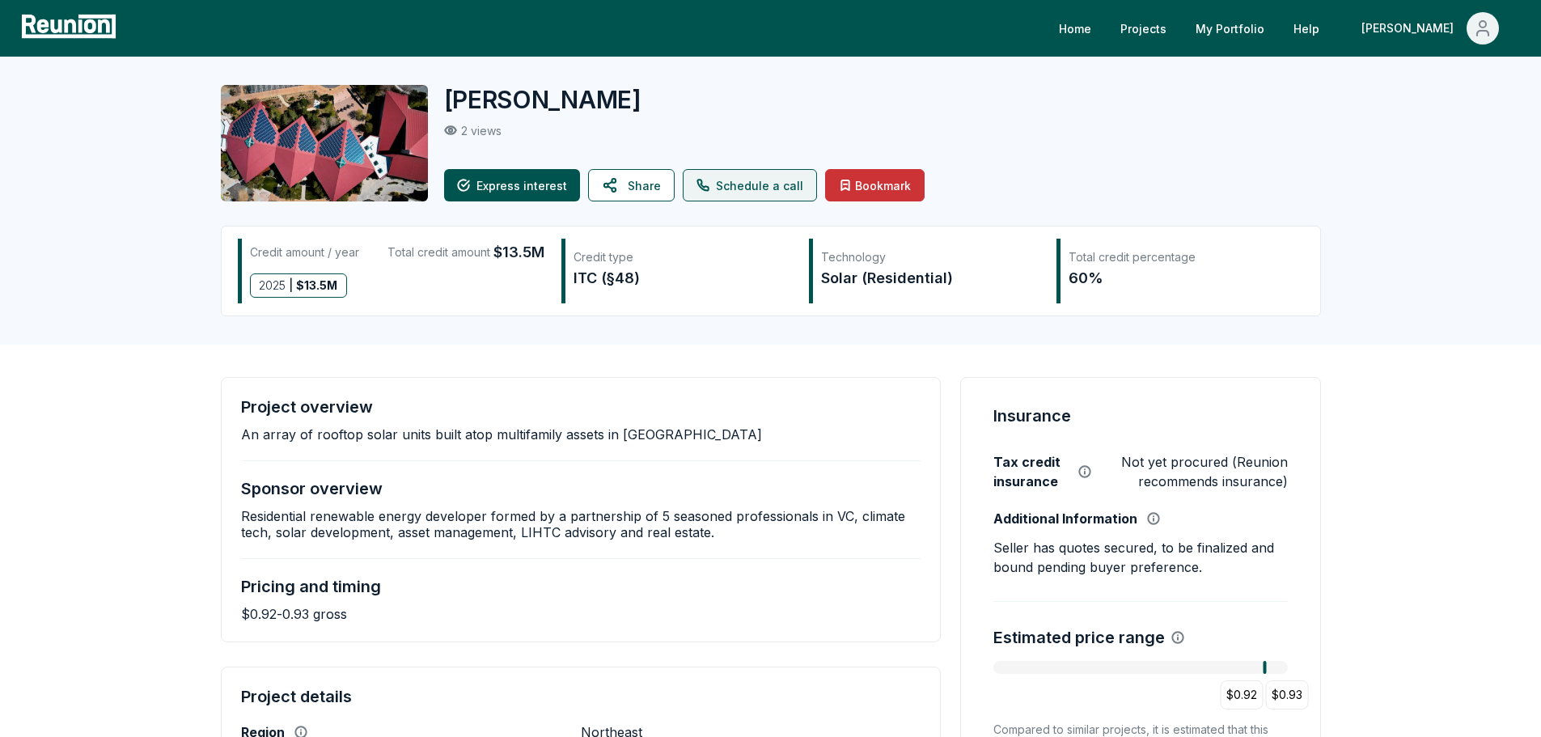
click at [718, 193] on link "Schedule a call" at bounding box center [750, 185] width 134 height 32
click at [490, 177] on button "Express interest" at bounding box center [512, 185] width 136 height 32
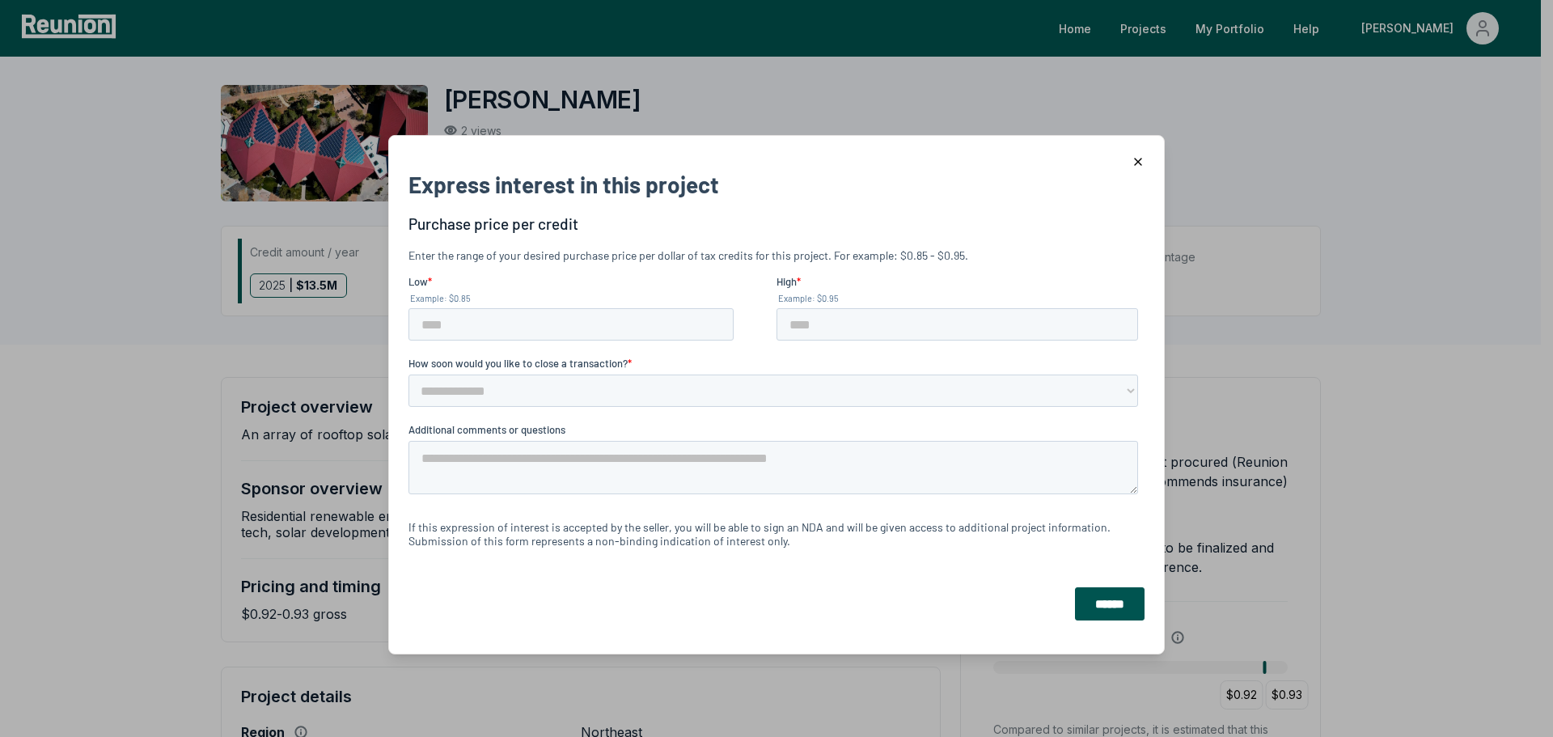
click at [1132, 157] on icon "button" at bounding box center [1138, 160] width 13 height 13
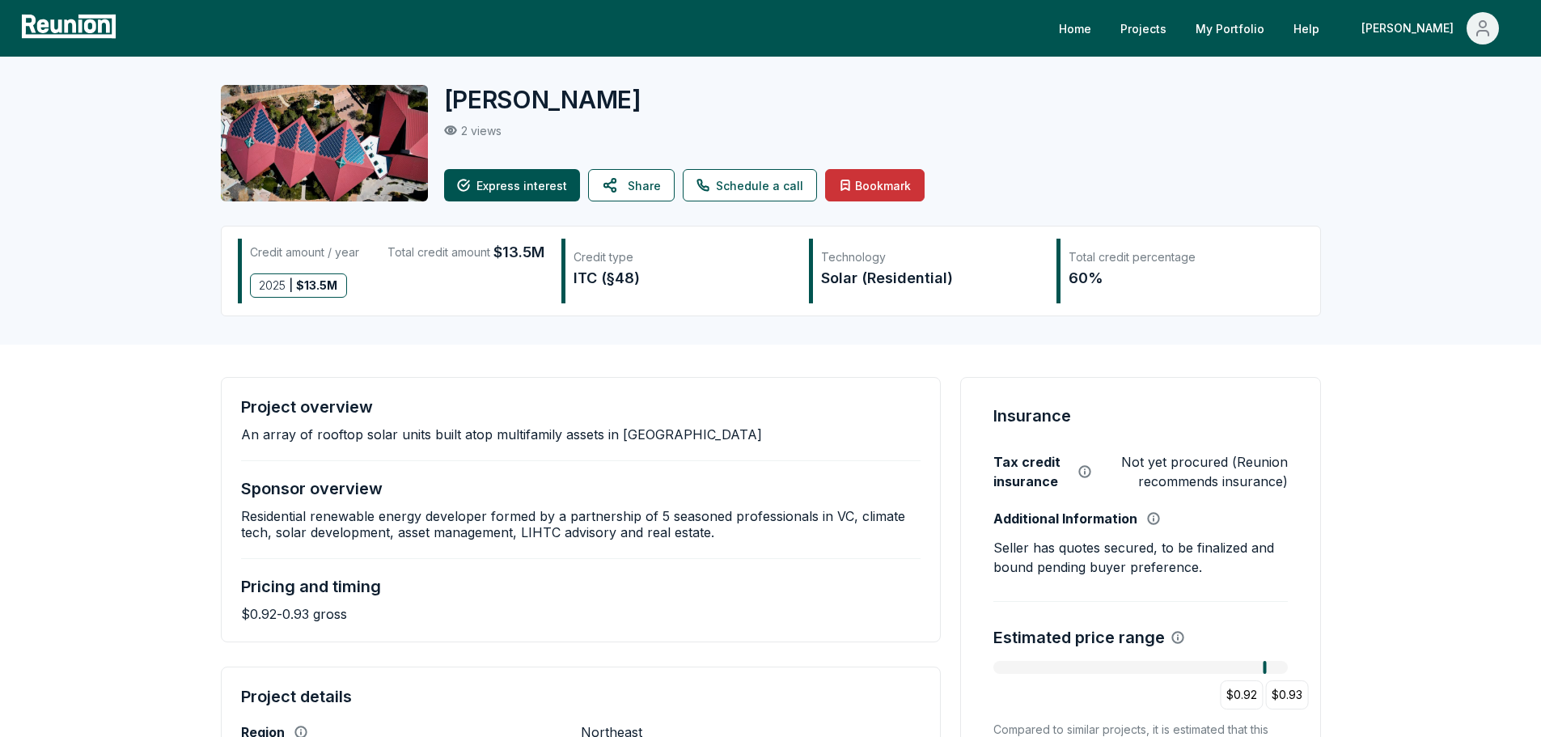
drag, startPoint x: 932, startPoint y: 127, endPoint x: 1318, endPoint y: 107, distance: 386.3
click at [946, 124] on div "2 views" at bounding box center [866, 131] width 844 height 14
click at [746, 184] on link "Schedule a call" at bounding box center [750, 185] width 134 height 32
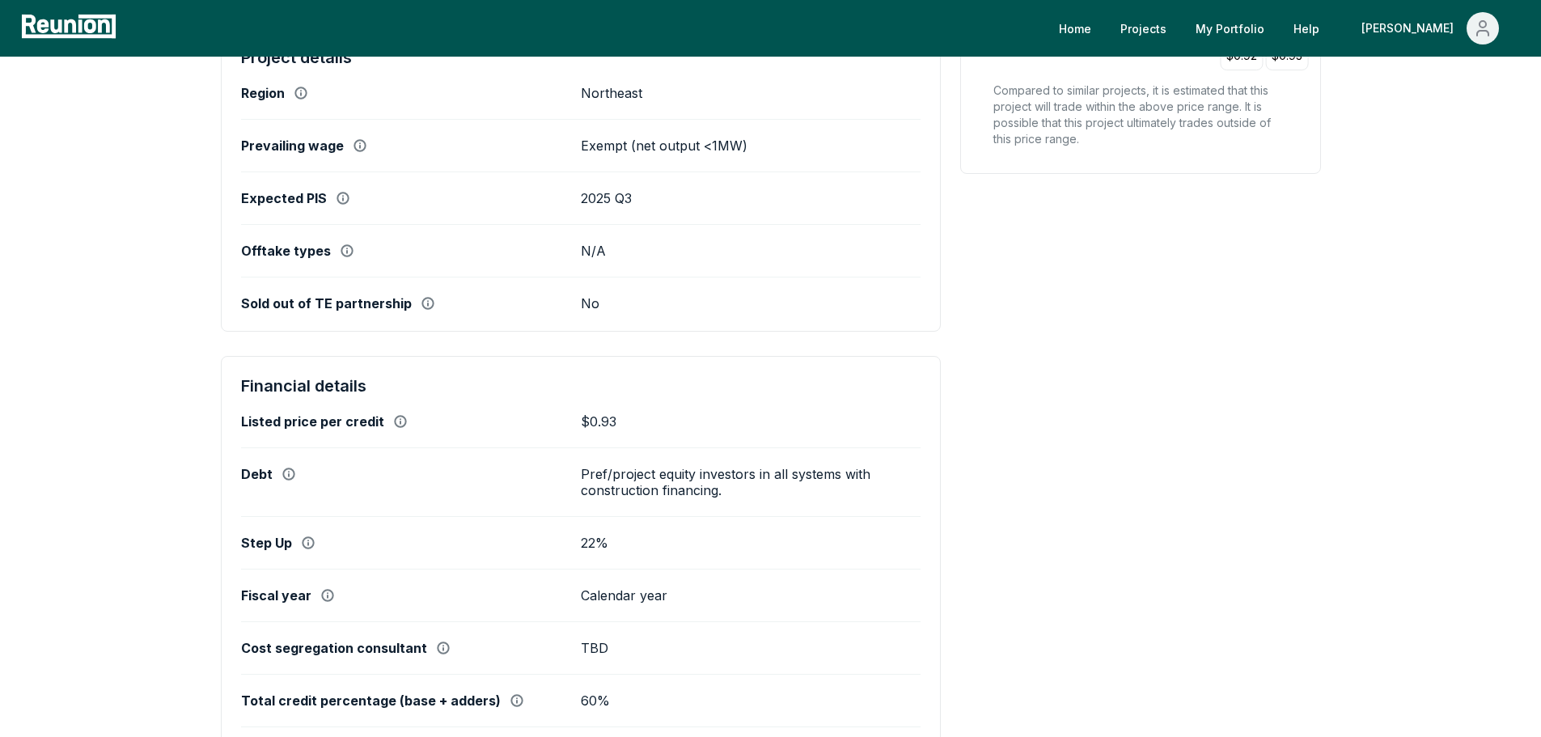
scroll to position [809, 0]
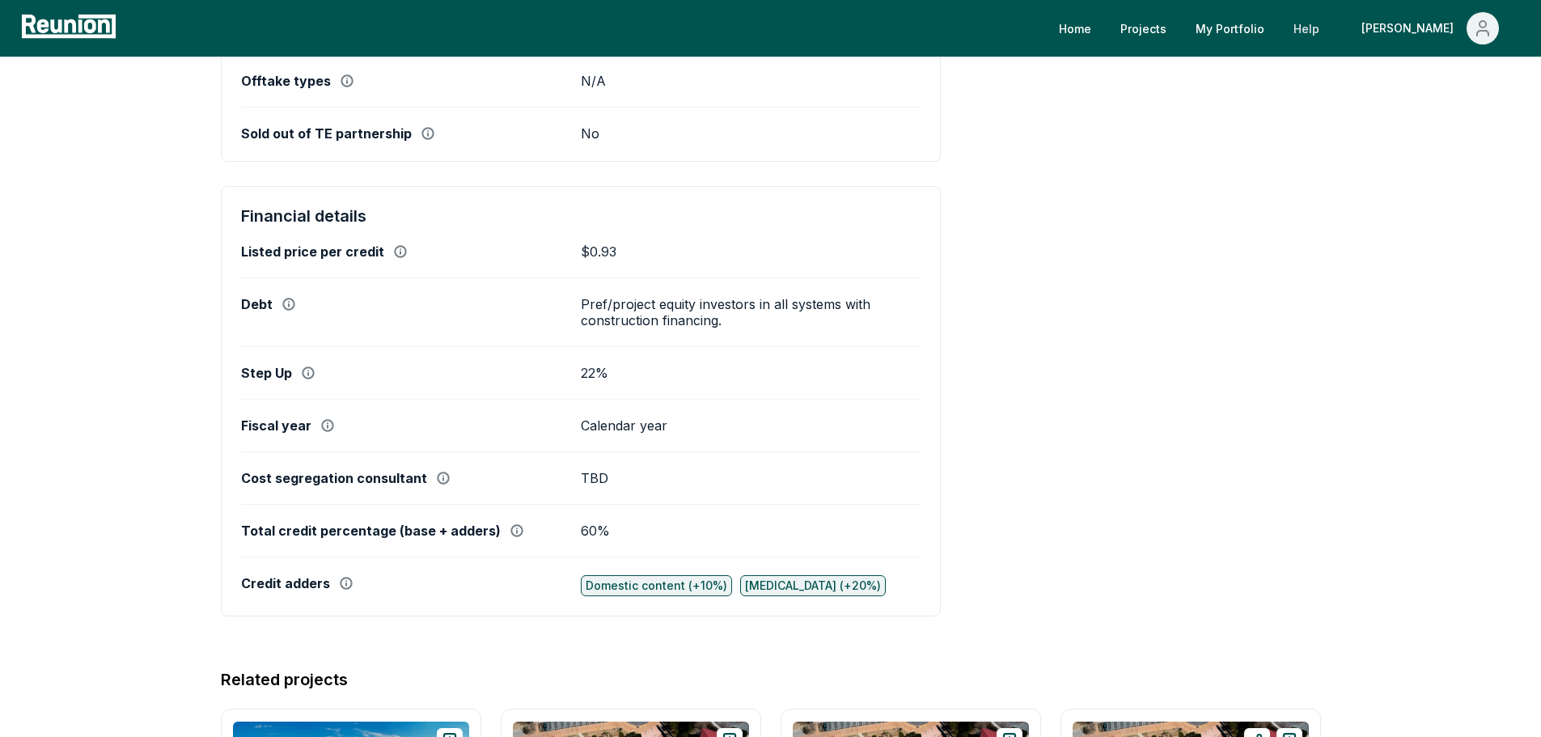
click at [1332, 27] on link "Help" at bounding box center [1306, 28] width 52 height 32
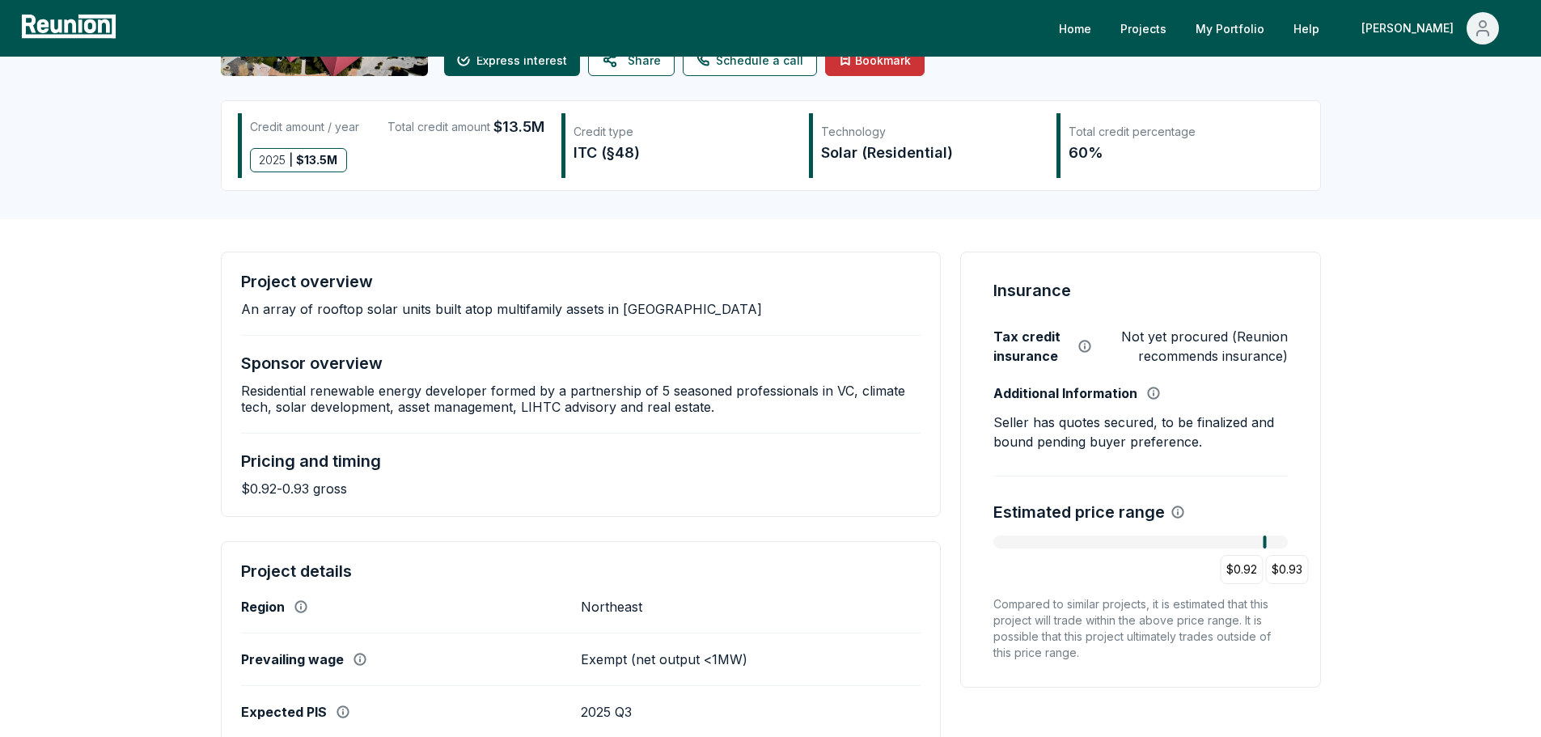
scroll to position [0, 0]
